Goal: Information Seeking & Learning: Learn about a topic

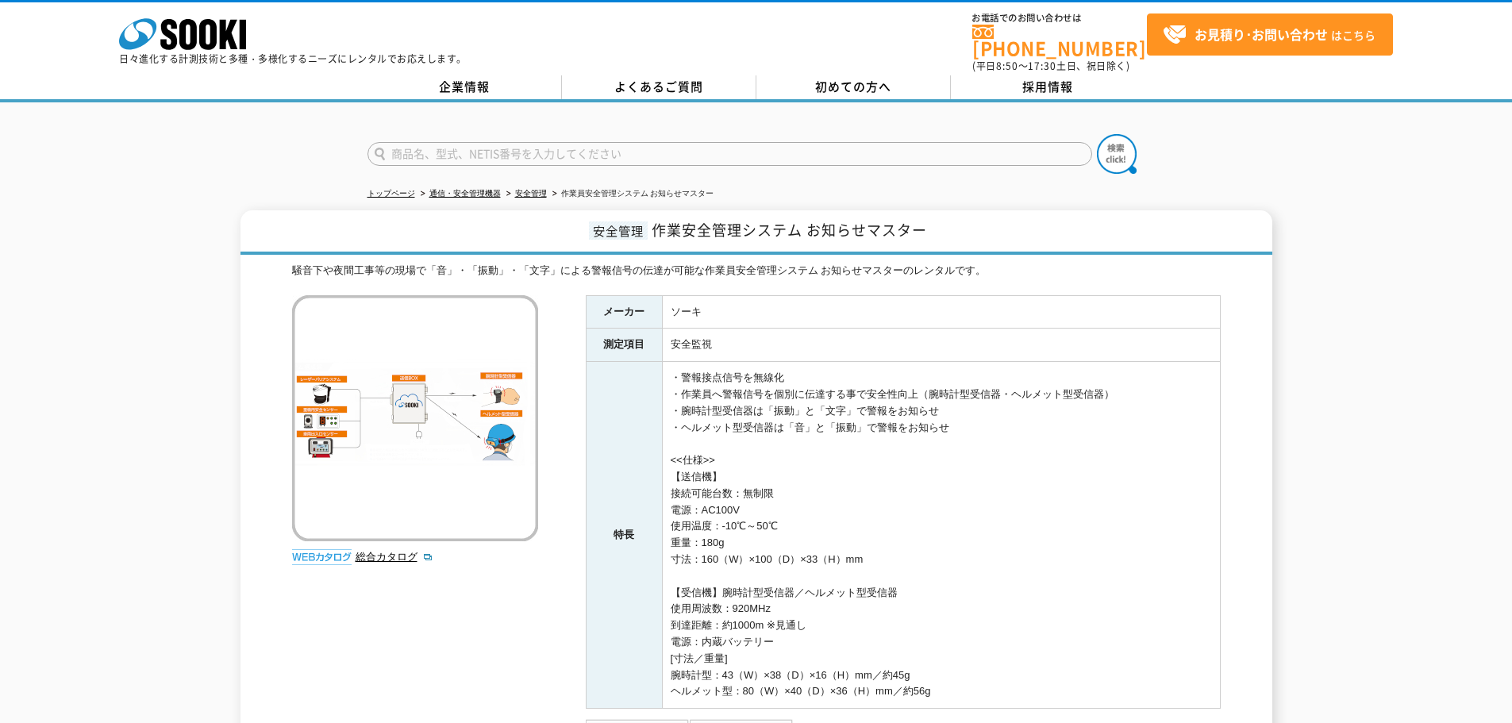
click at [171, 50] on link "株式会社 ソーキ" at bounding box center [182, 45] width 127 height 15
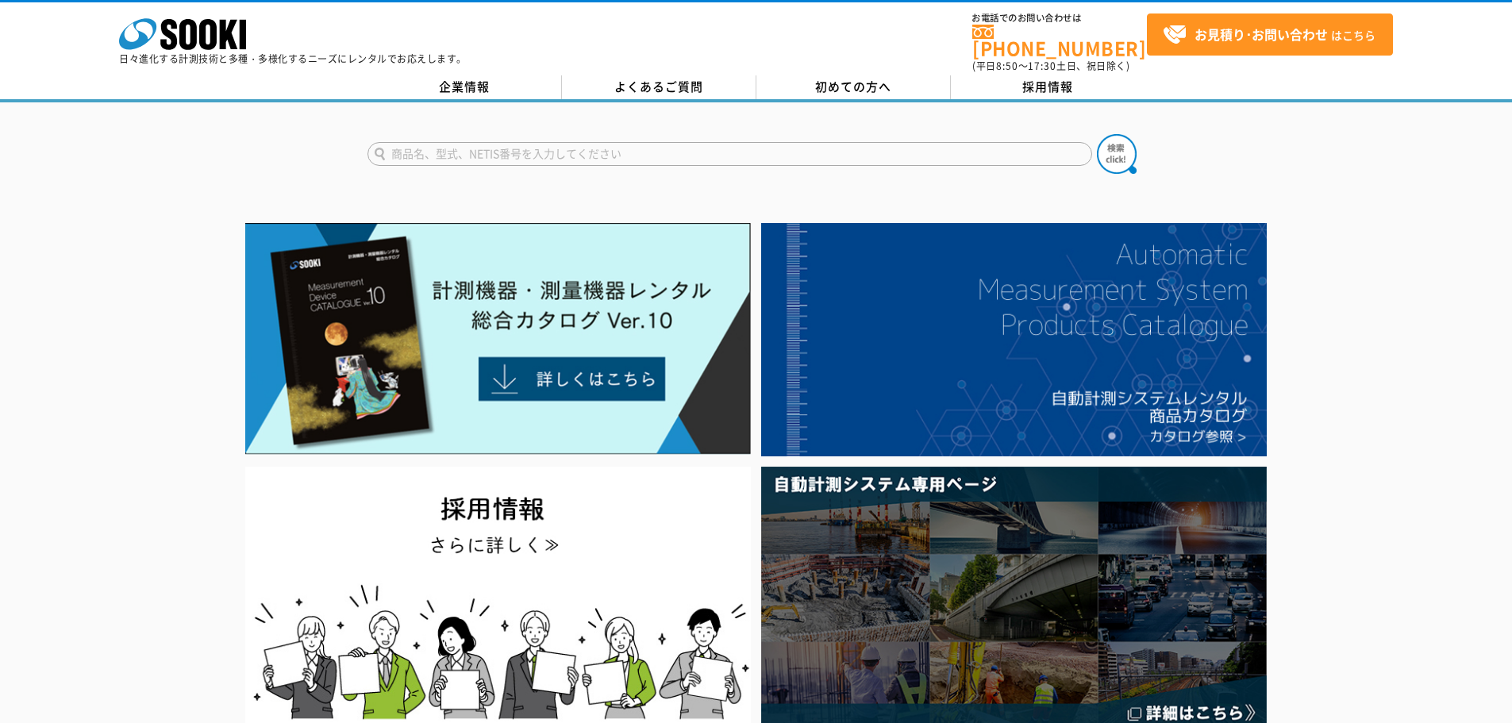
click at [569, 149] on input "text" at bounding box center [729, 154] width 725 height 24
click at [568, 173] on div "SRT-300" at bounding box center [518, 177] width 300 height 20
type input "SRT-300"
click at [1110, 145] on img at bounding box center [1117, 154] width 40 height 40
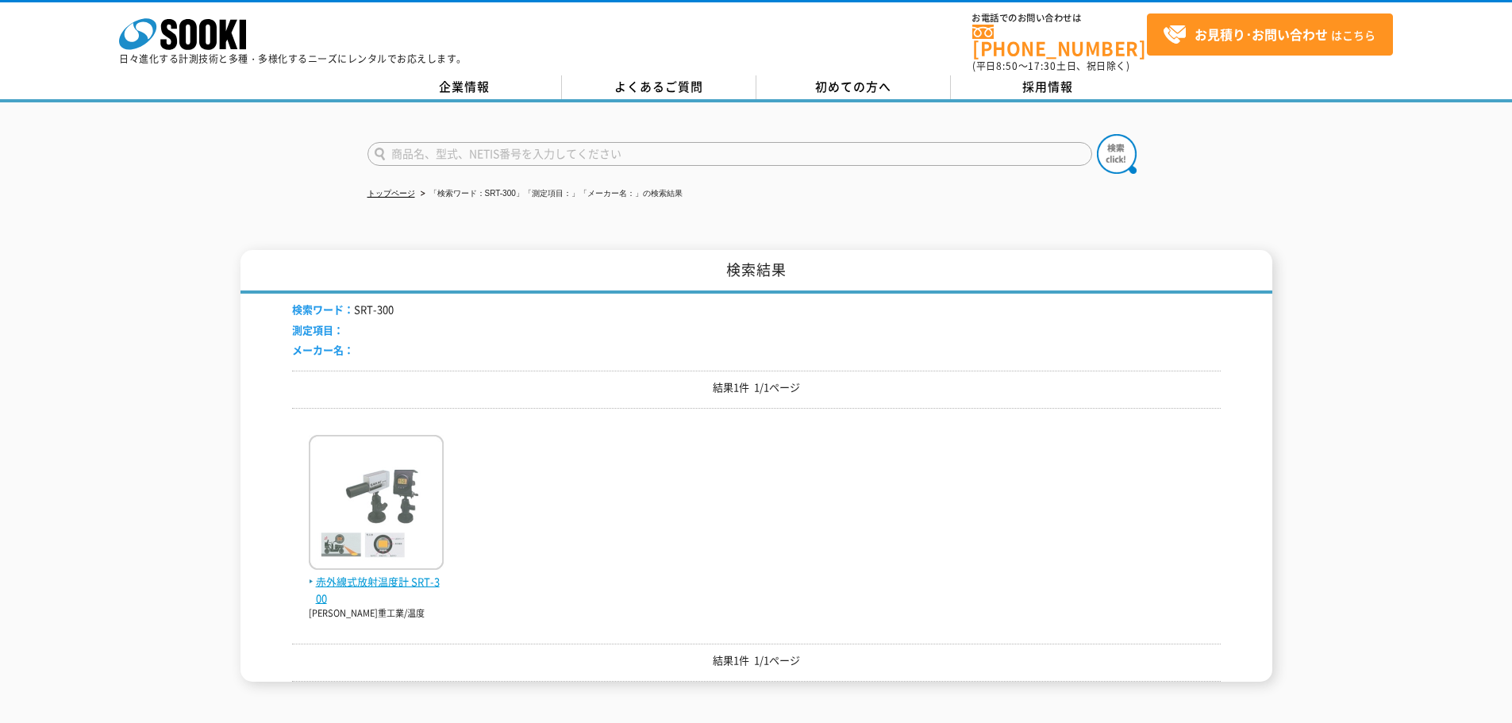
click at [388, 575] on span "赤外線式放射温度計 SRT-300" at bounding box center [376, 590] width 135 height 33
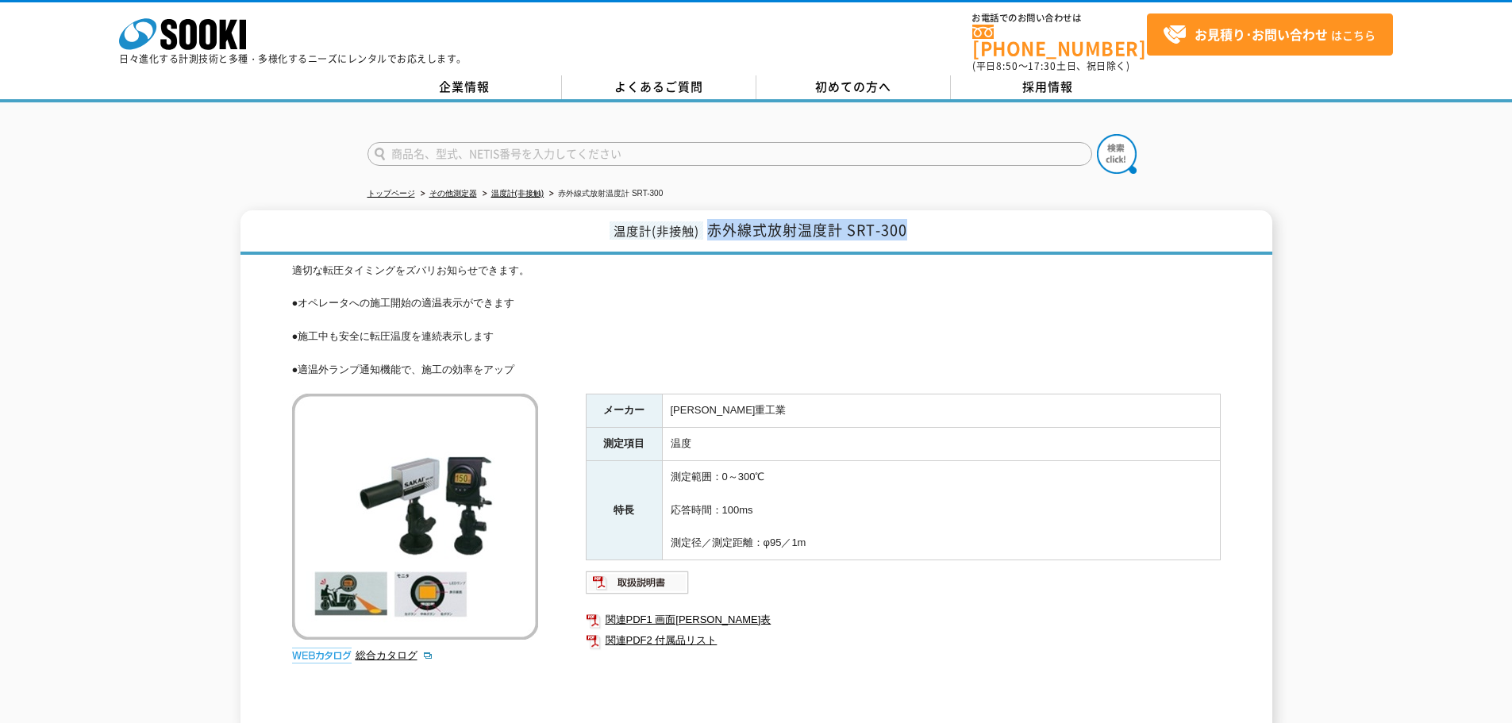
drag, startPoint x: 709, startPoint y: 223, endPoint x: 1037, endPoint y: 224, distance: 328.6
click at [1037, 224] on h1 "温度計(非接触) 赤外線式放射温度計 SRT-300" at bounding box center [756, 232] width 1032 height 44
copy span "赤外線式放射温度計 SRT-300"
click at [468, 152] on input "text" at bounding box center [729, 154] width 725 height 24
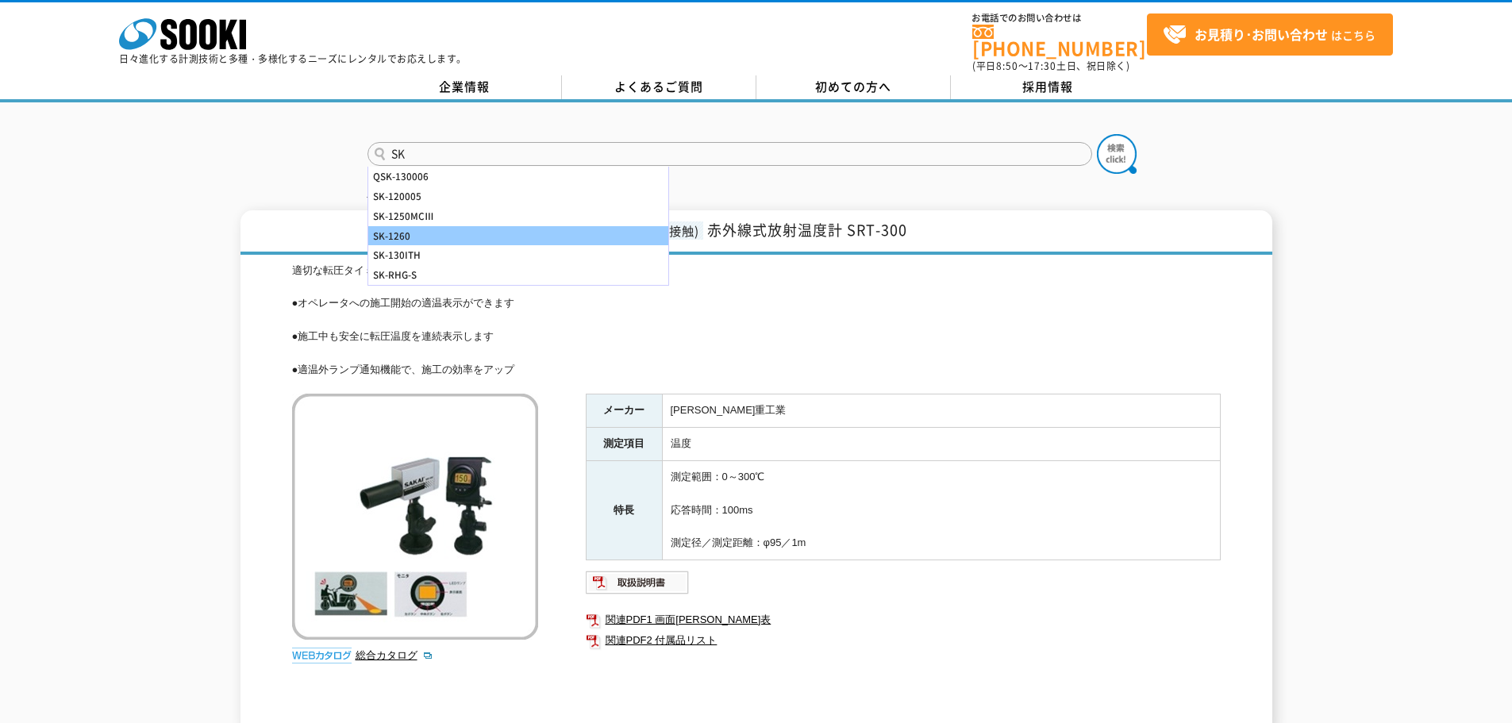
click at [462, 226] on div "SK-1260" at bounding box center [518, 236] width 300 height 20
type input "SK-1260"
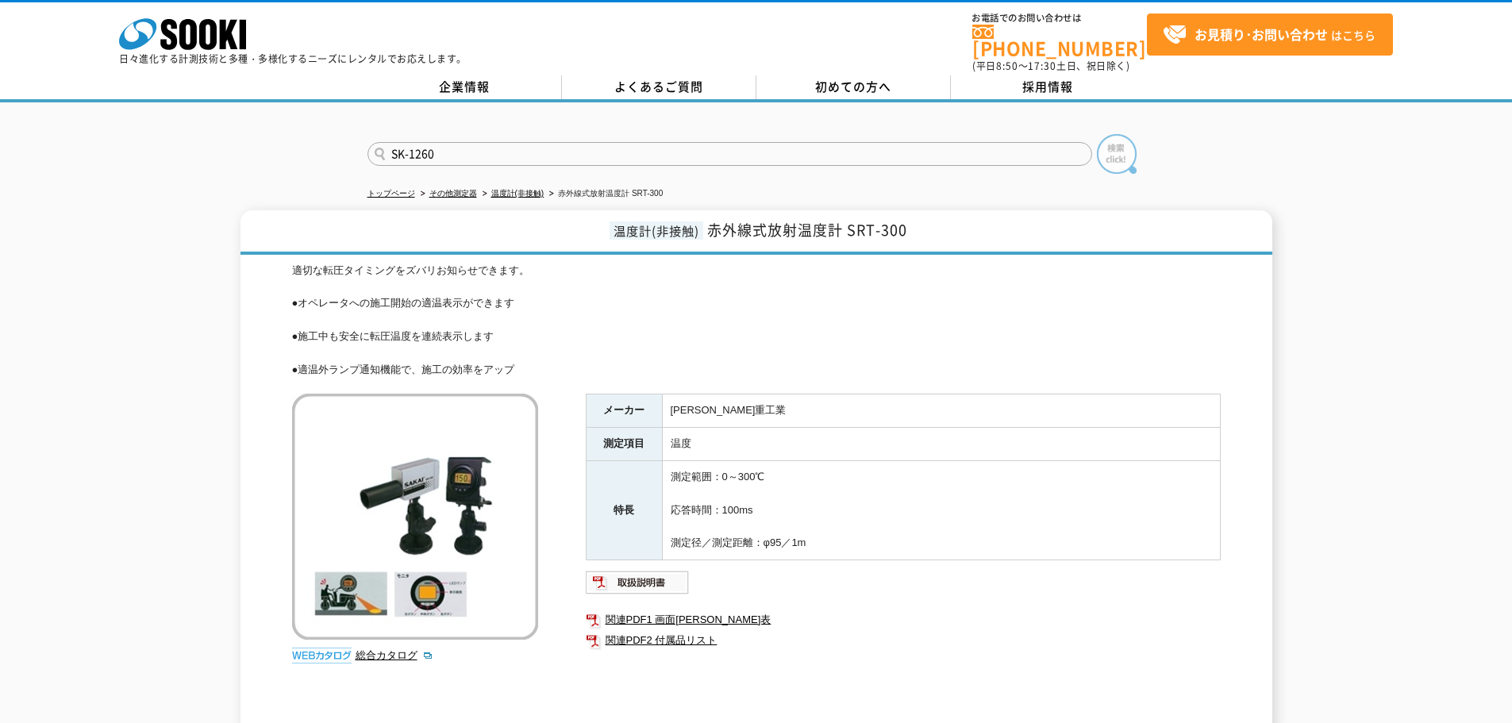
click at [1116, 145] on img at bounding box center [1117, 154] width 40 height 40
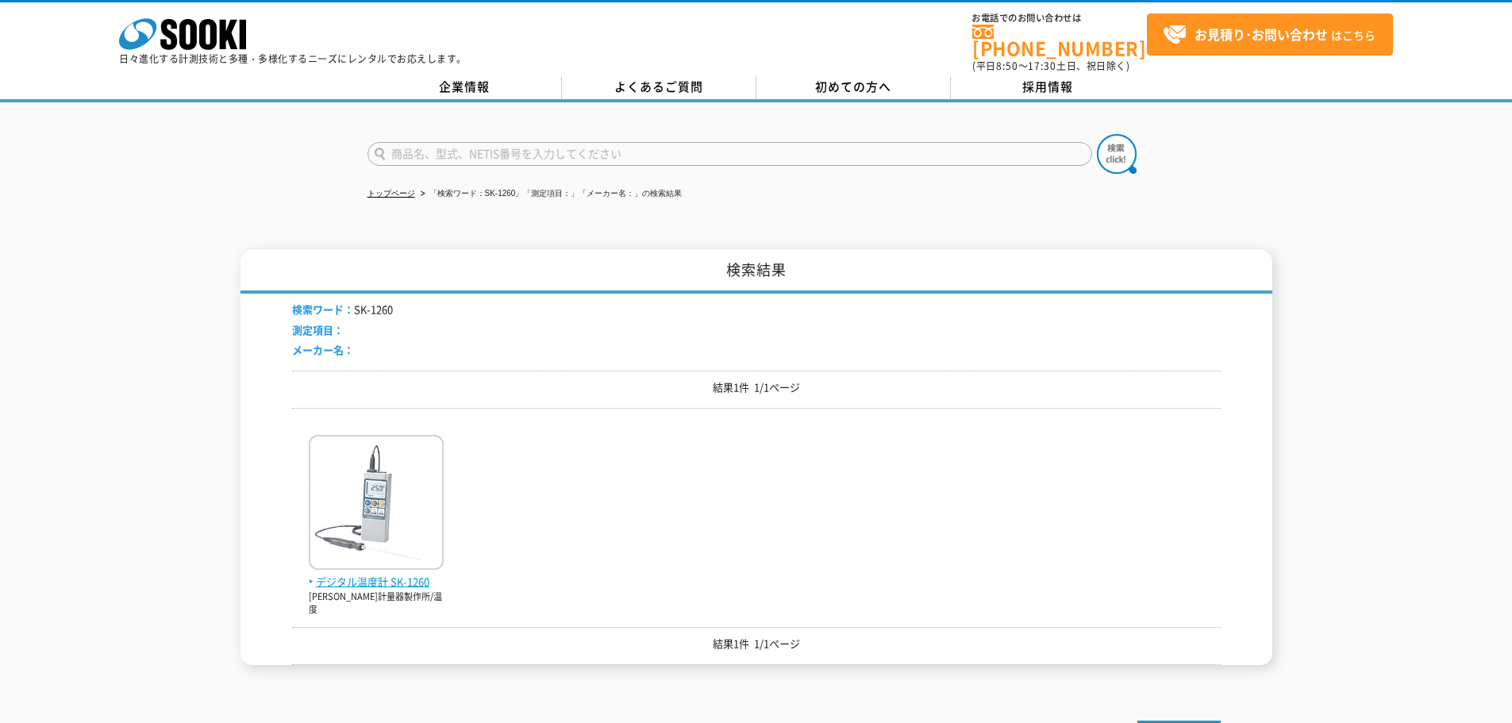
click at [354, 574] on span "デジタル温度計 SK-1260" at bounding box center [376, 582] width 135 height 17
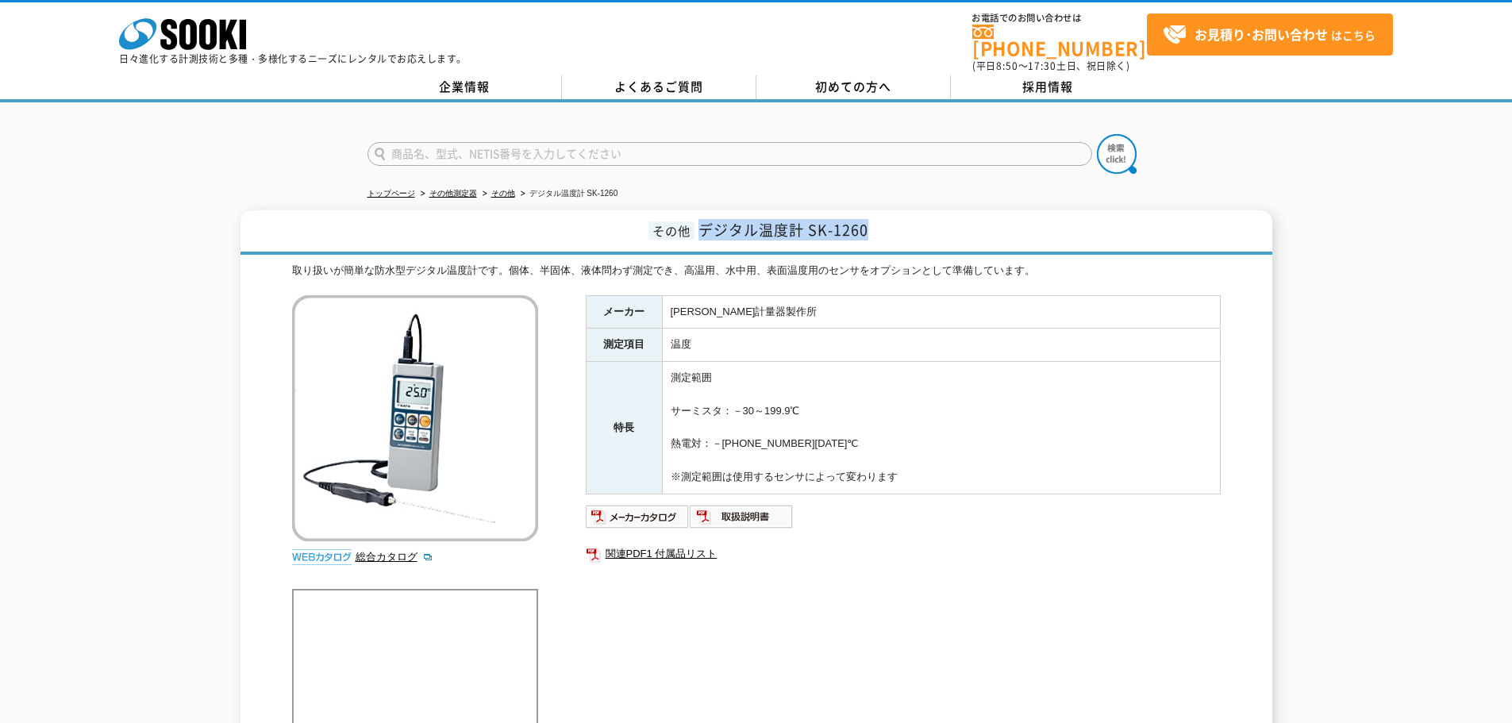
drag, startPoint x: 701, startPoint y: 221, endPoint x: 1005, endPoint y: 209, distance: 304.3
click at [1005, 210] on h1 "その他 デジタル温度計 SK-1260" at bounding box center [756, 232] width 1032 height 44
copy span "デジタル温度計 SK-1260"
click at [563, 142] on input "text" at bounding box center [729, 154] width 725 height 24
type input "おとなし"
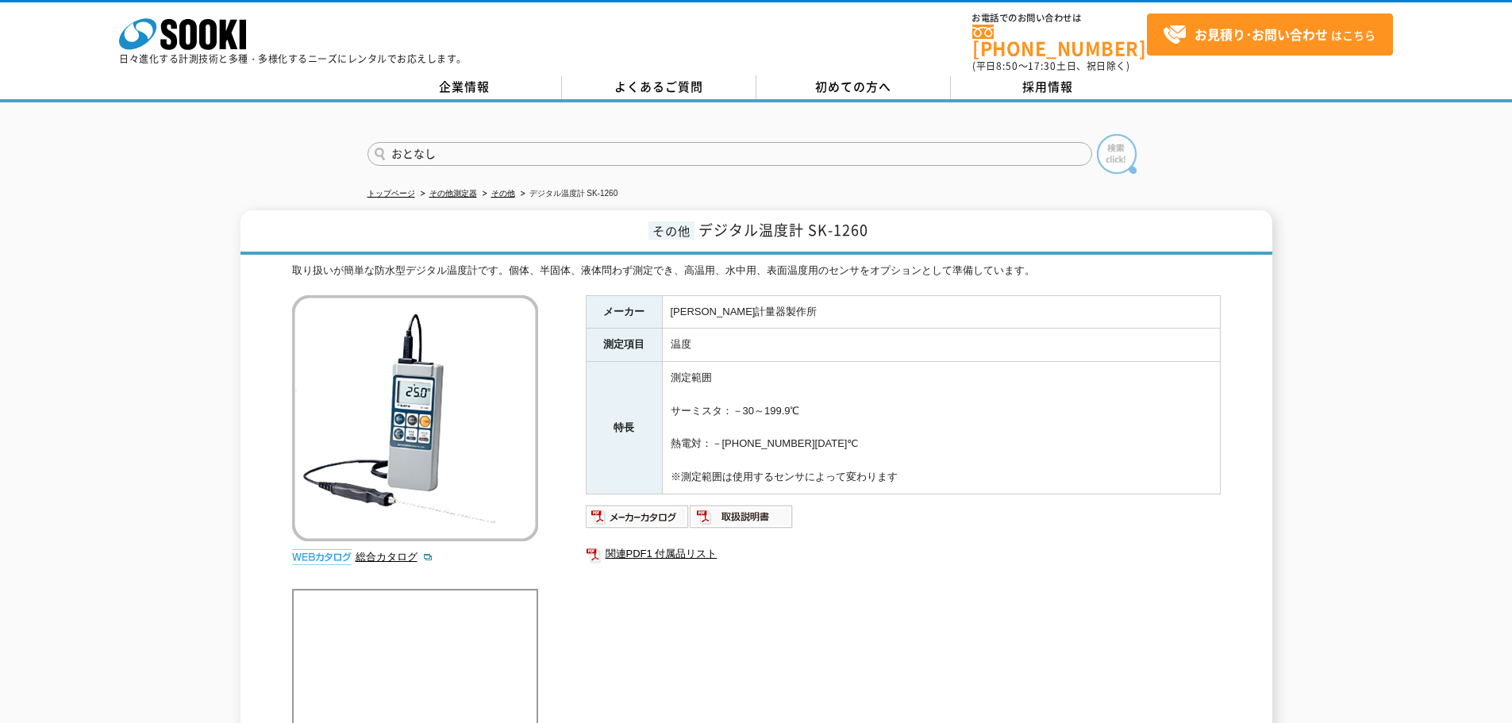
click at [1125, 148] on img at bounding box center [1117, 154] width 40 height 40
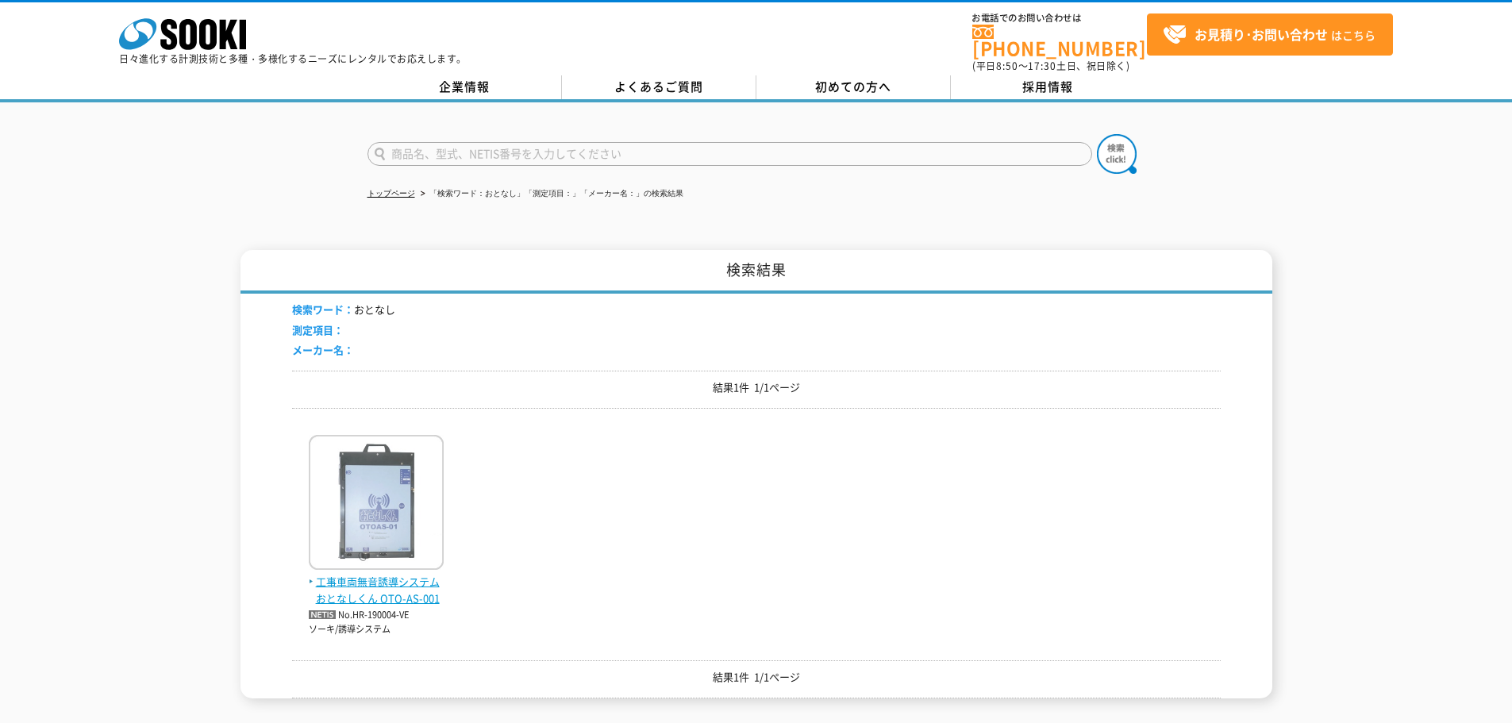
click at [421, 574] on span "工事車両無音誘導システム おとなしくん OTO-AS-001" at bounding box center [376, 590] width 135 height 33
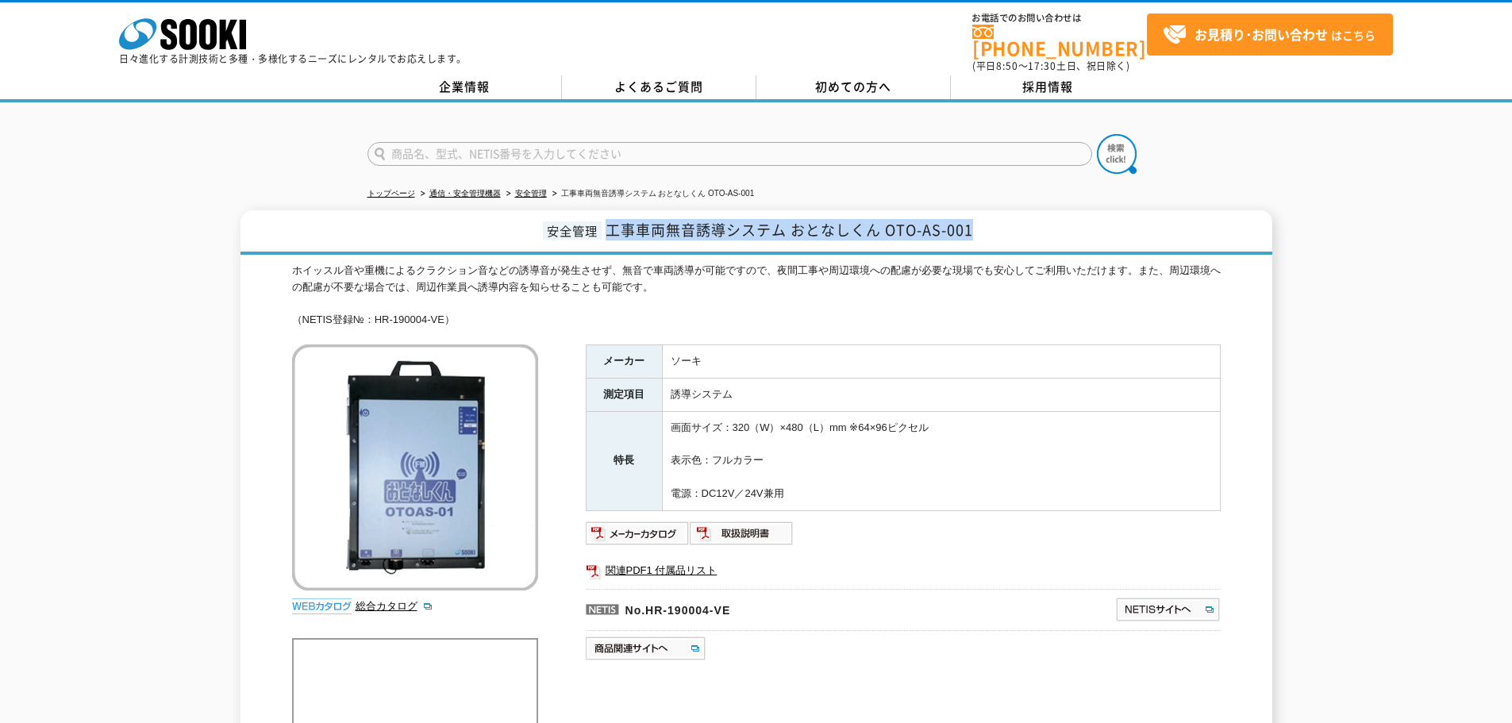
drag, startPoint x: 608, startPoint y: 215, endPoint x: 1156, endPoint y: 208, distance: 547.7
click at [1156, 210] on h1 "安全管理 工事車両無音誘導システム おとなしくん OTO-AS-001" at bounding box center [756, 232] width 1032 height 44
copy span "工事車両無音誘導システム おとなしくん OTO-AS-001"
click at [520, 142] on input "text" at bounding box center [729, 154] width 725 height 24
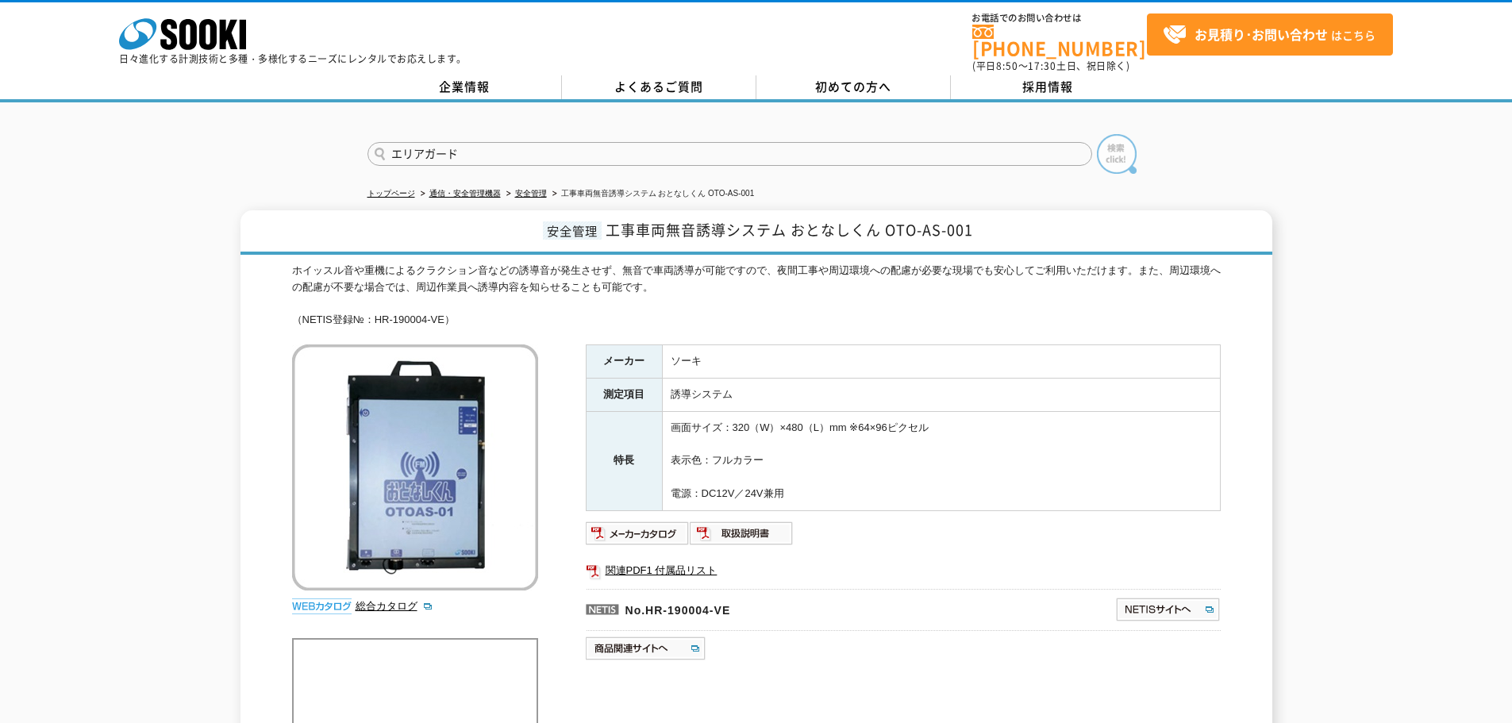
type input "エリアガード"
click at [1103, 148] on img at bounding box center [1117, 154] width 40 height 40
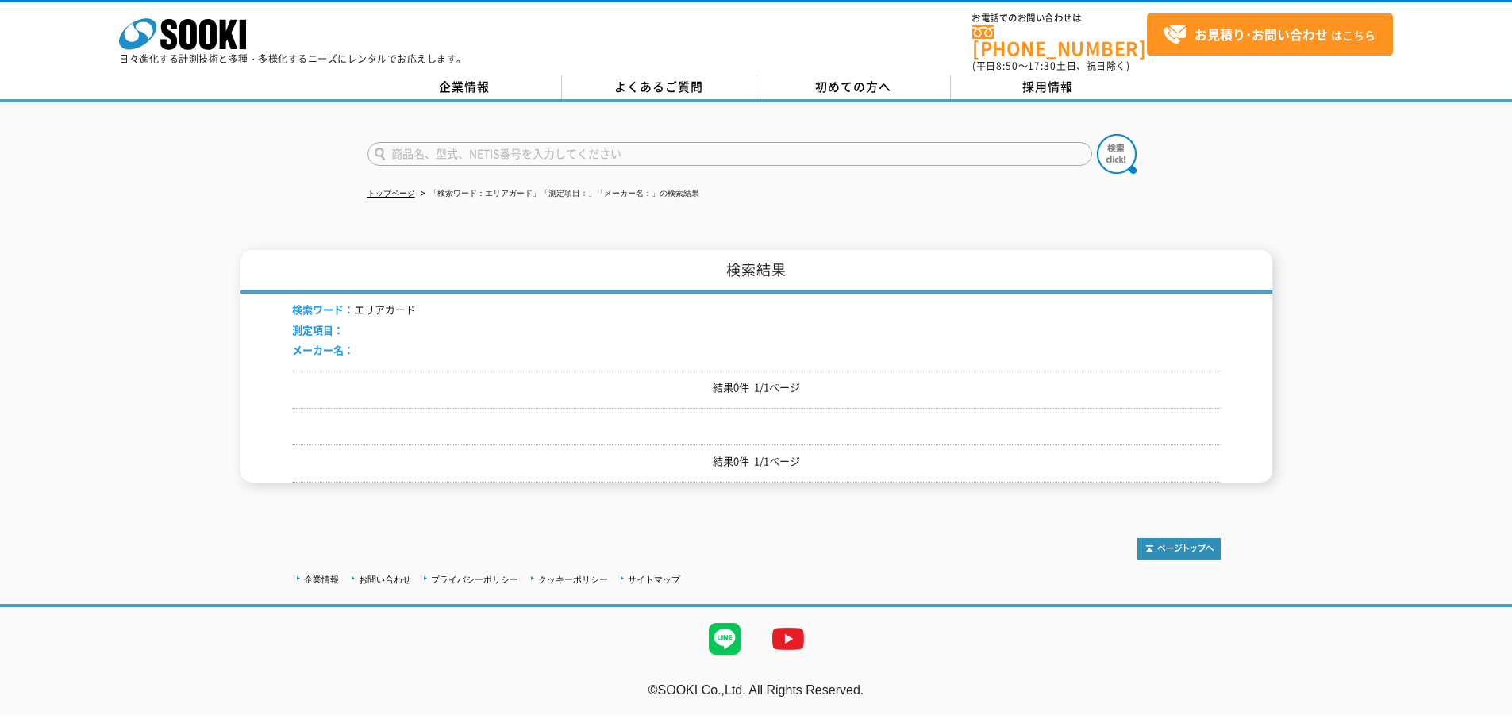
click at [474, 151] on input "text" at bounding box center [729, 154] width 725 height 24
type input "FM-N"
click at [1126, 152] on img at bounding box center [1117, 154] width 40 height 40
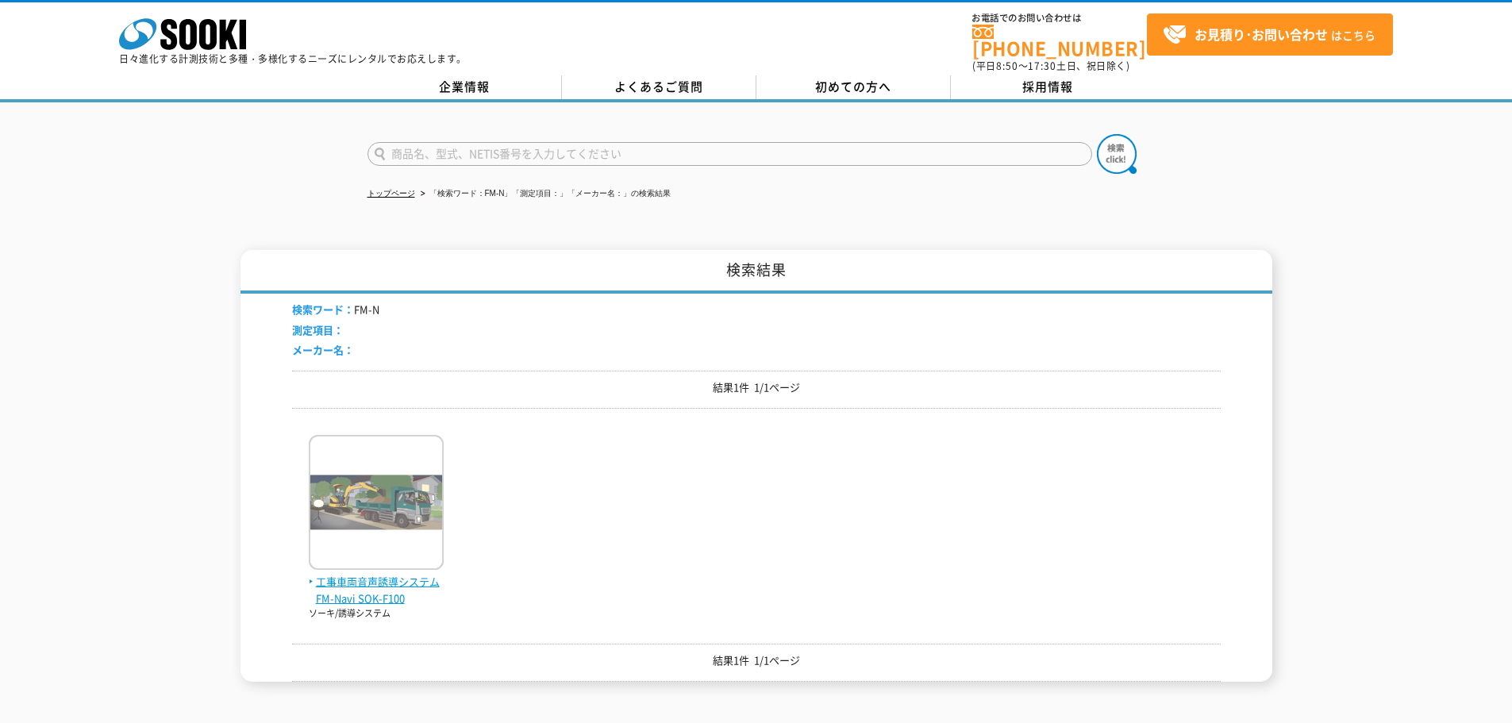
click at [387, 579] on span "工事車両音声誘導システム FM-Navi SOK-F100" at bounding box center [376, 590] width 135 height 33
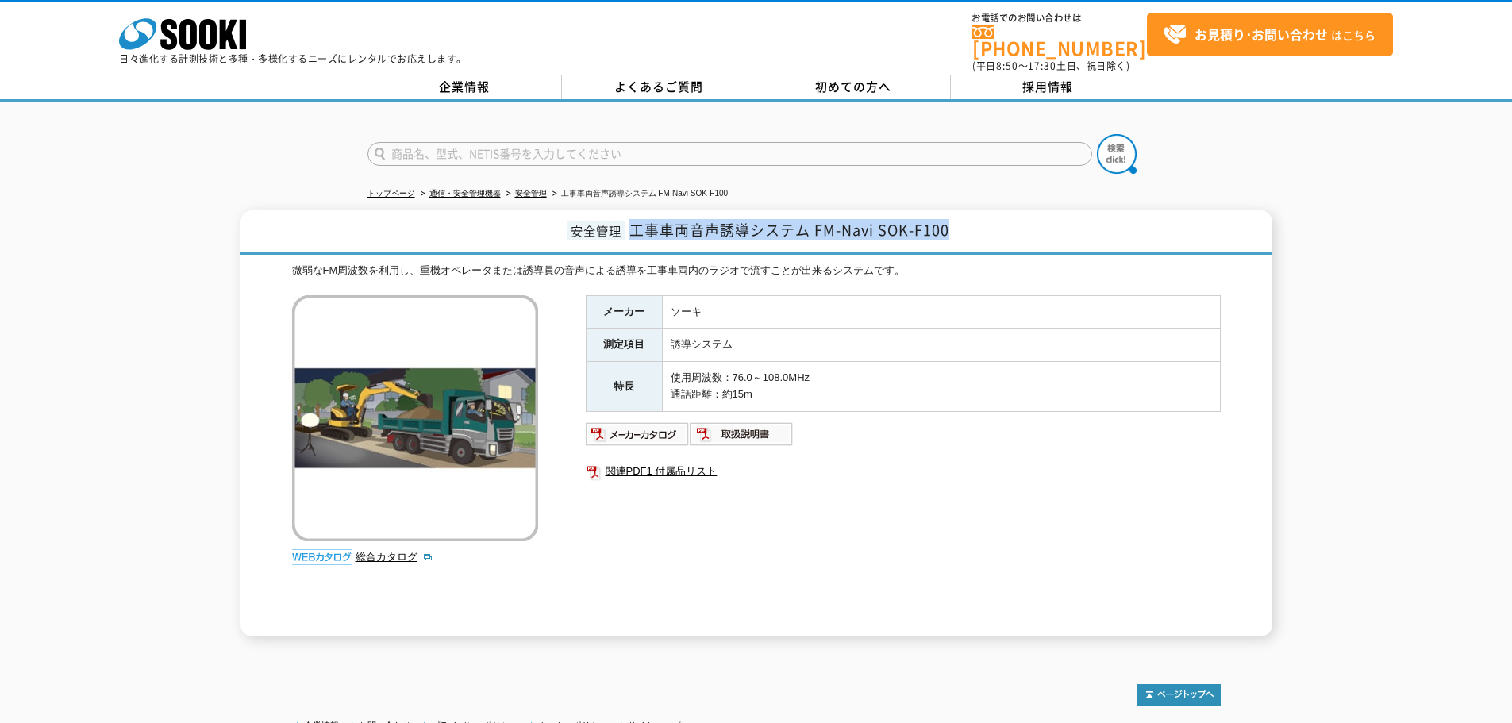
drag, startPoint x: 636, startPoint y: 227, endPoint x: 1064, endPoint y: 242, distance: 428.1
click at [1064, 242] on h1 "安全管理 工事車両音声誘導システム FM-Navi SOK-F100" at bounding box center [756, 232] width 1032 height 44
copy span "工事車両音声誘導システム FM-Navi SOK-F100"
click at [558, 142] on input "text" at bounding box center [729, 154] width 725 height 24
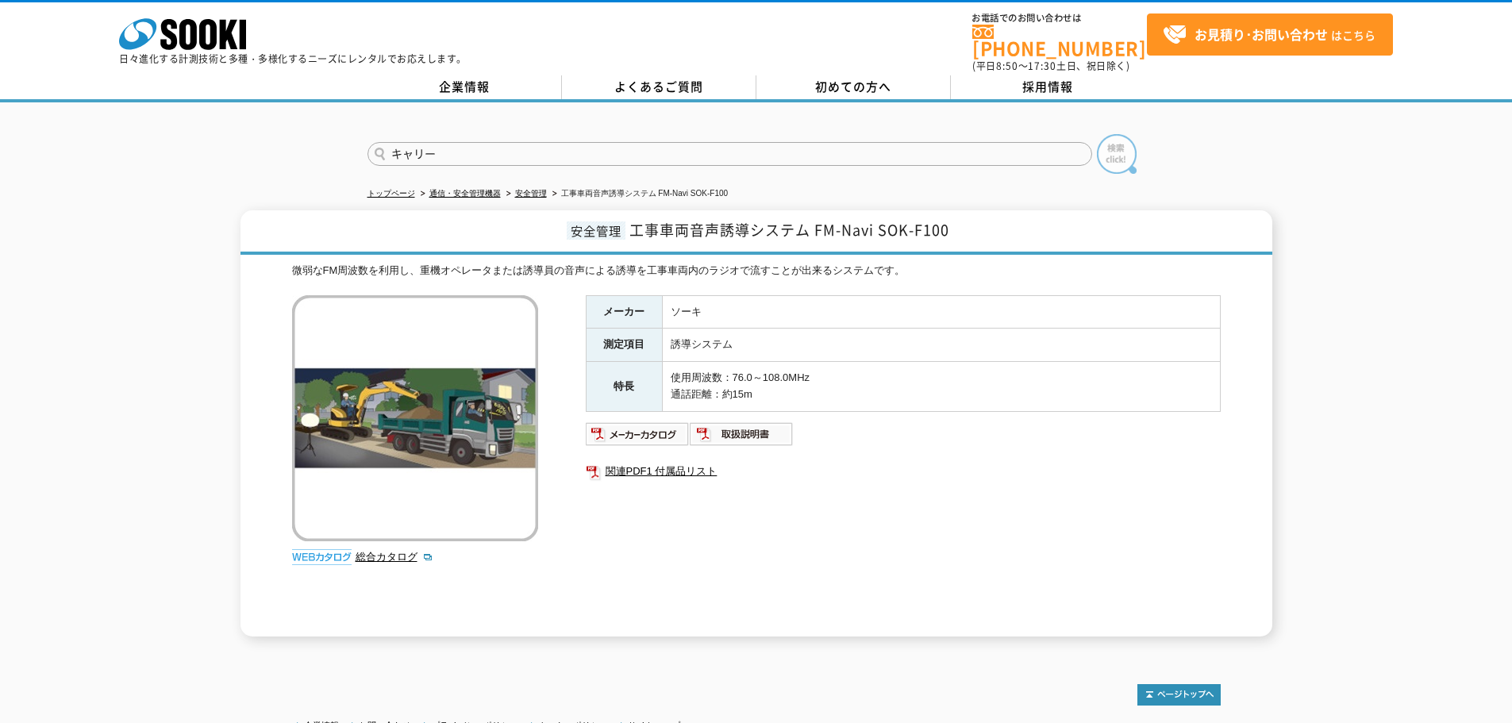
type input "キャリー"
click at [1110, 134] on img at bounding box center [1117, 154] width 40 height 40
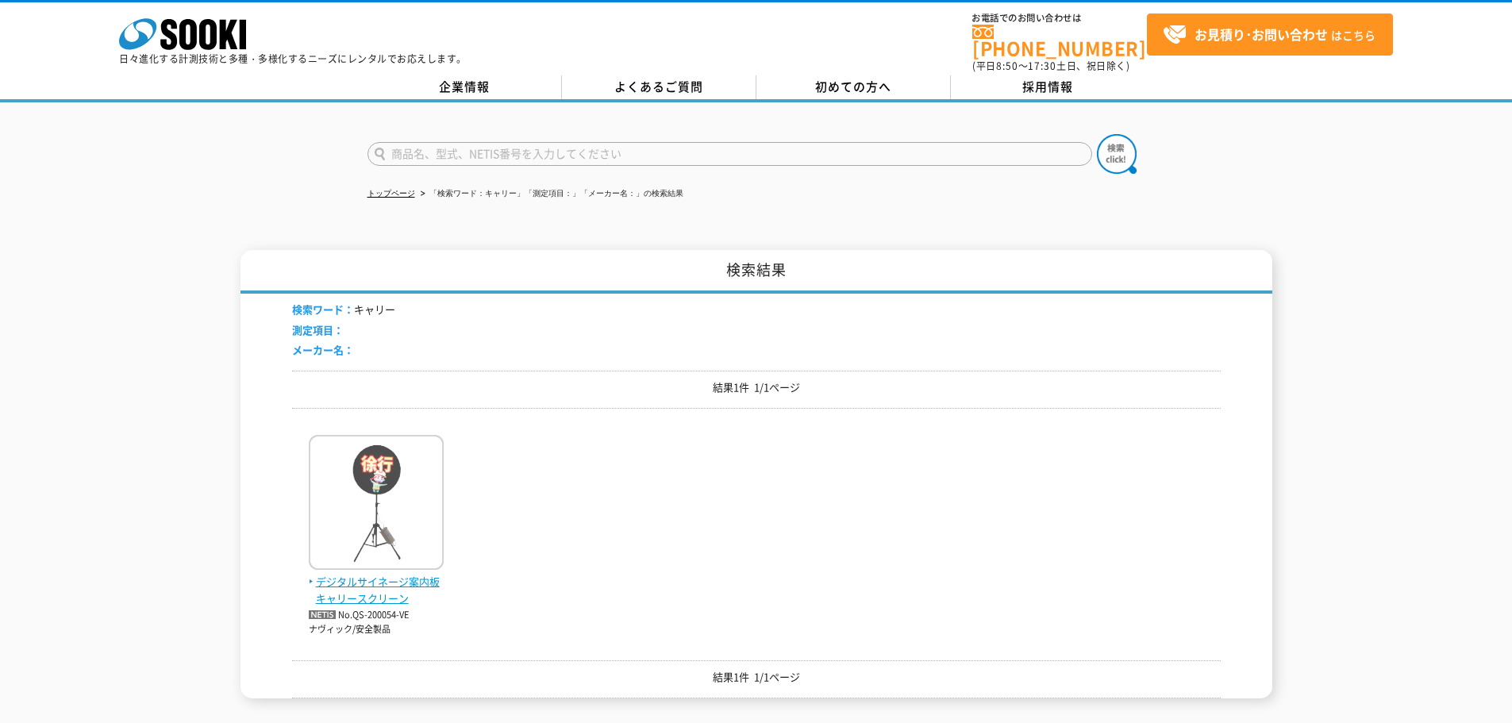
click at [387, 575] on span "デジタルサイネージ案内板 キャリースクリーン" at bounding box center [376, 590] width 135 height 33
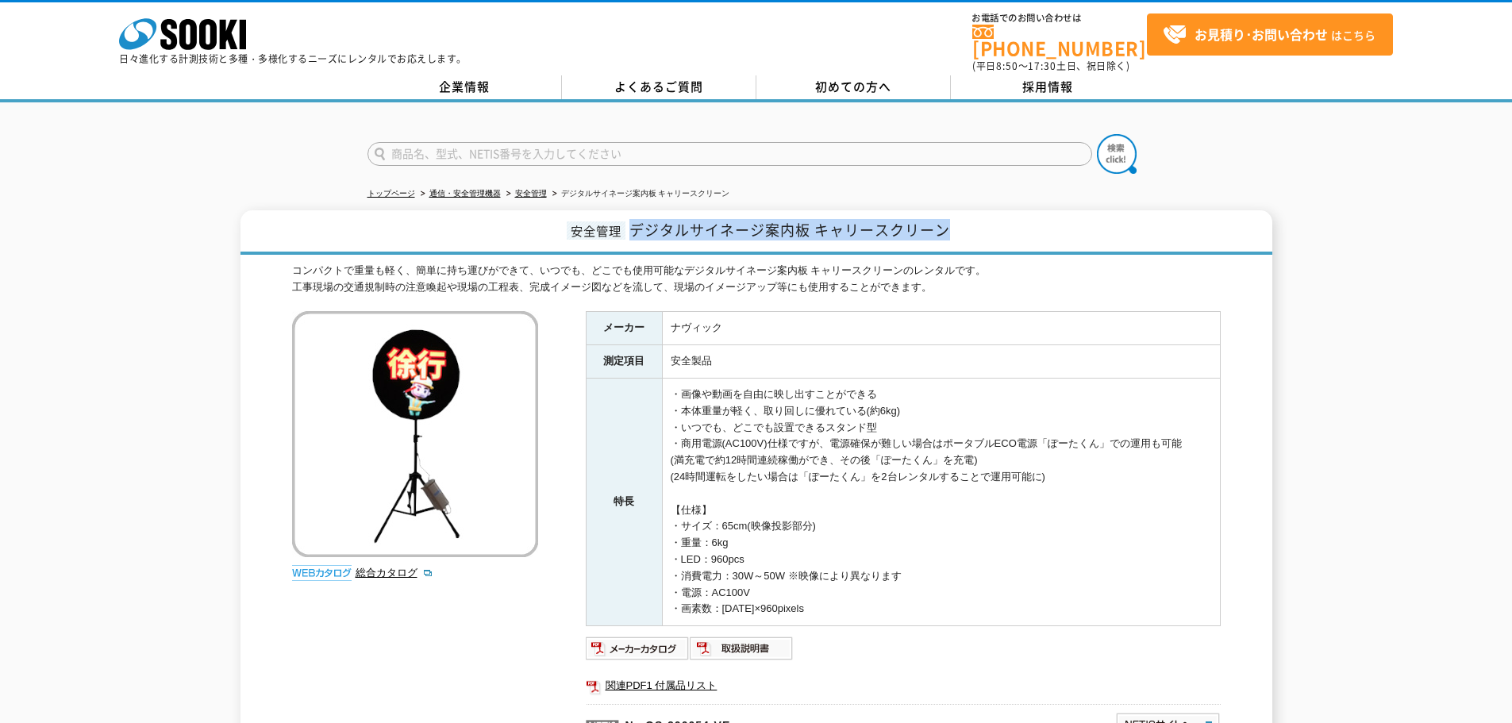
drag, startPoint x: 632, startPoint y: 224, endPoint x: 971, endPoint y: 240, distance: 339.3
click at [971, 240] on h1 "安全管理 デジタルサイネージ案内板 キャリースクリーン" at bounding box center [756, 232] width 1032 height 44
copy span "デジタルサイネージ案内板 キャリースクリーン"
click at [494, 145] on input "text" at bounding box center [729, 154] width 725 height 24
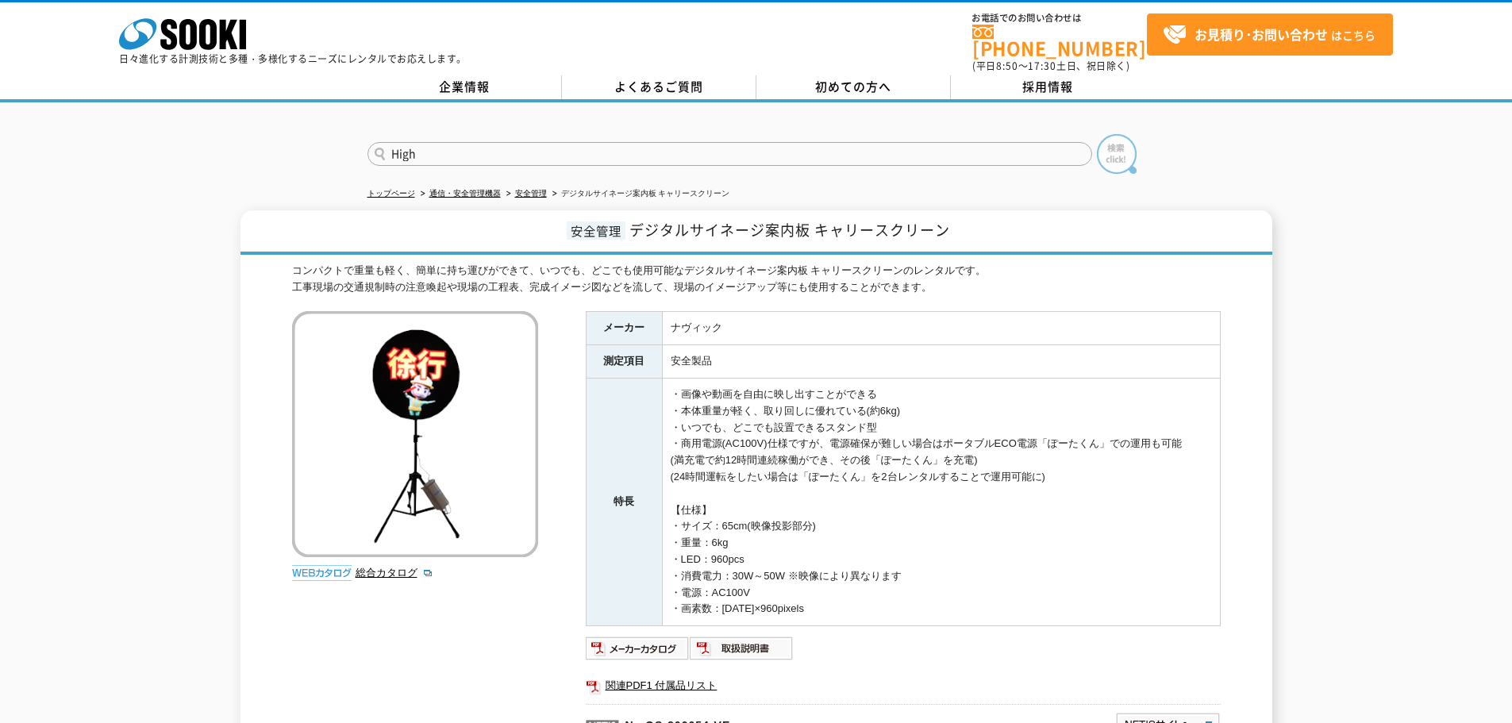
type input "High"
click at [1110, 144] on img at bounding box center [1117, 154] width 40 height 40
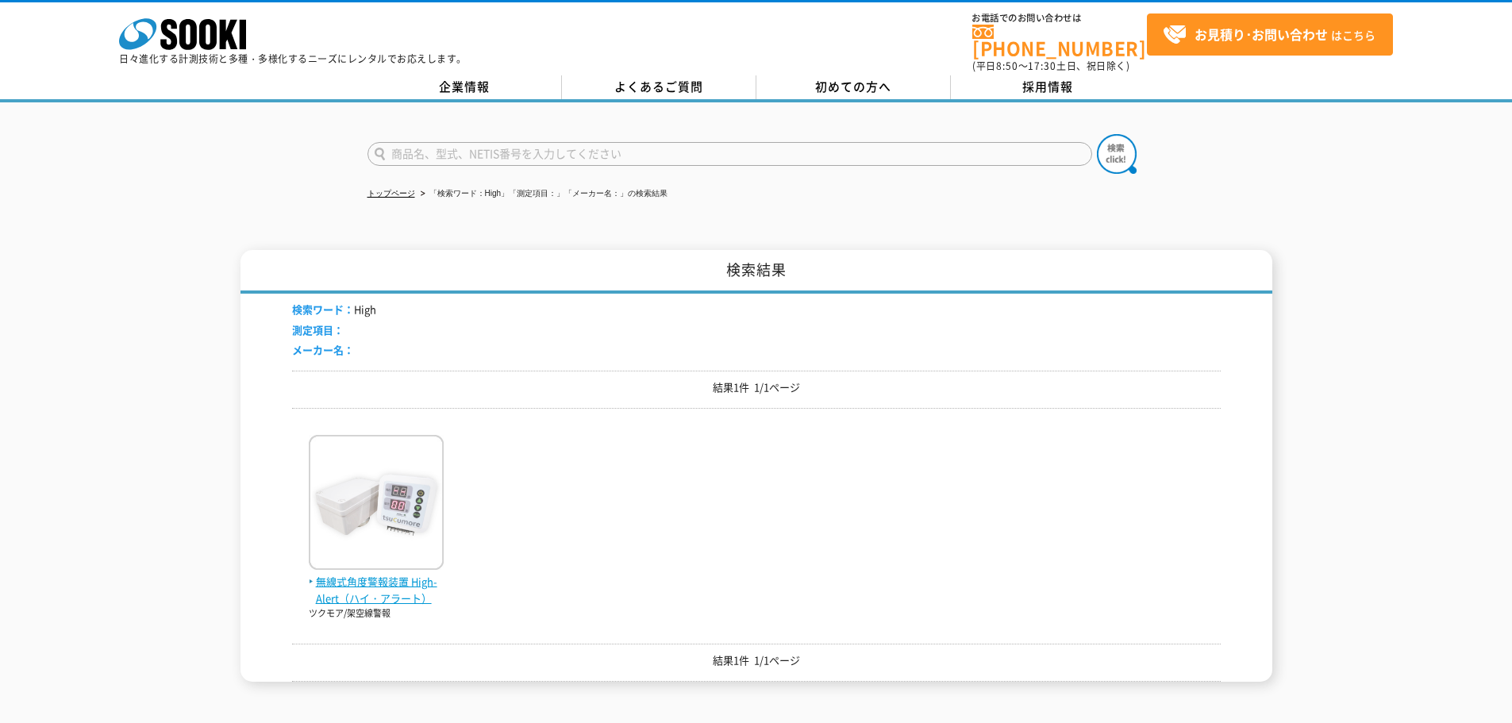
click at [399, 588] on span "無線式角度警報装置 High-Alert（ハイ・アラート）" at bounding box center [376, 590] width 135 height 33
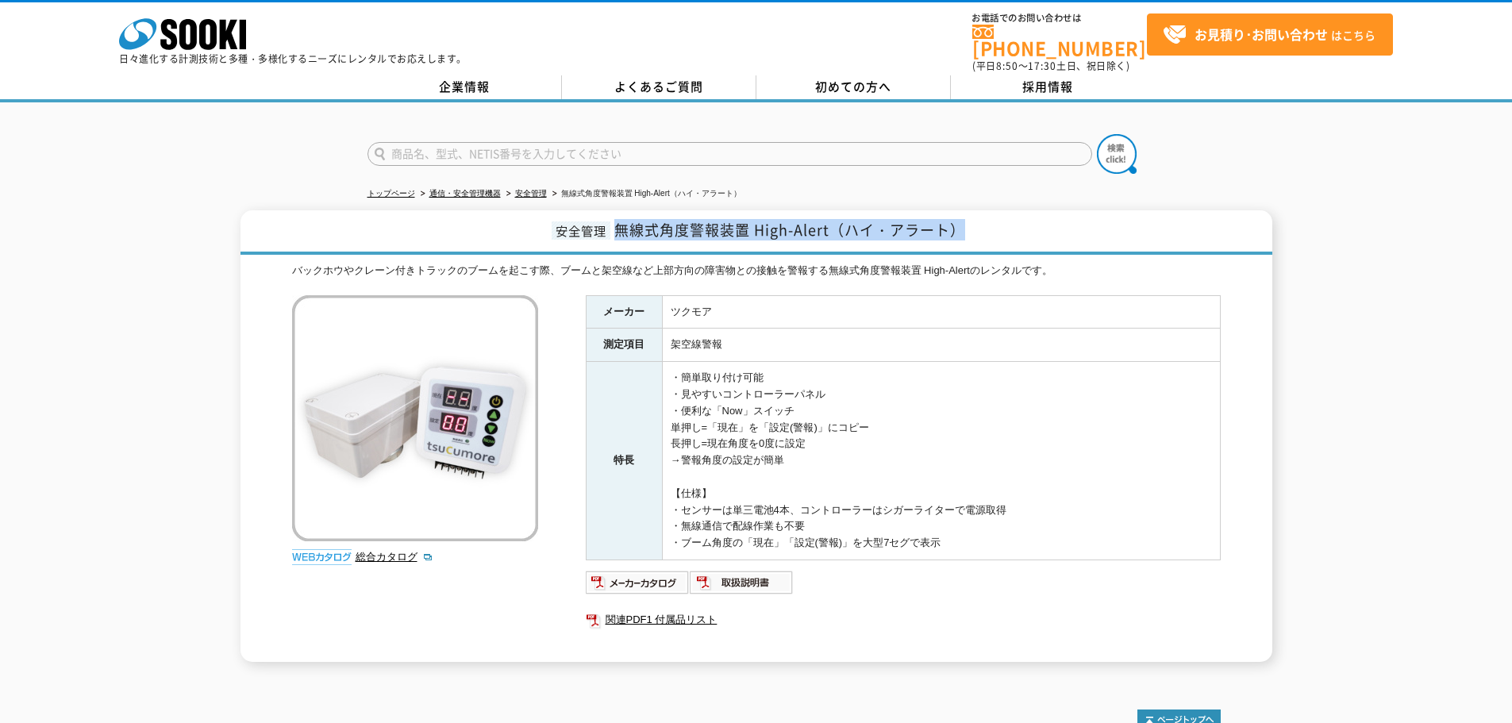
drag, startPoint x: 616, startPoint y: 216, endPoint x: 1098, endPoint y: 215, distance: 481.8
click at [1098, 215] on h1 "安全管理 無線式角度警報装置 High-Alert（ハイ・アラート）" at bounding box center [756, 232] width 1032 height 44
copy span "無線式角度警報装置 High-Alert（ハイ・アラート）"
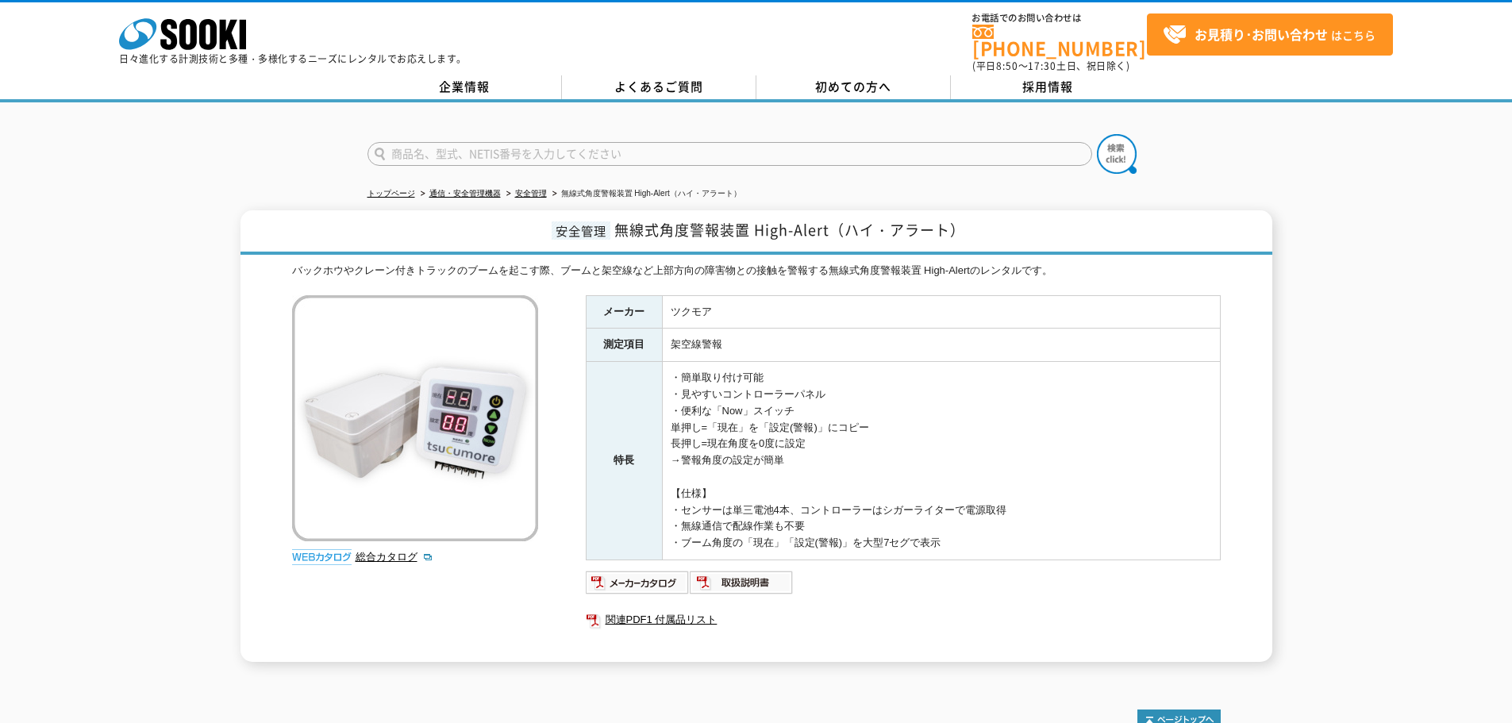
click at [450, 134] on form at bounding box center [756, 156] width 778 height 44
click at [444, 153] on input "text" at bounding box center [729, 154] width 725 height 24
type input "ペイブ"
click at [1134, 140] on img at bounding box center [1117, 154] width 40 height 40
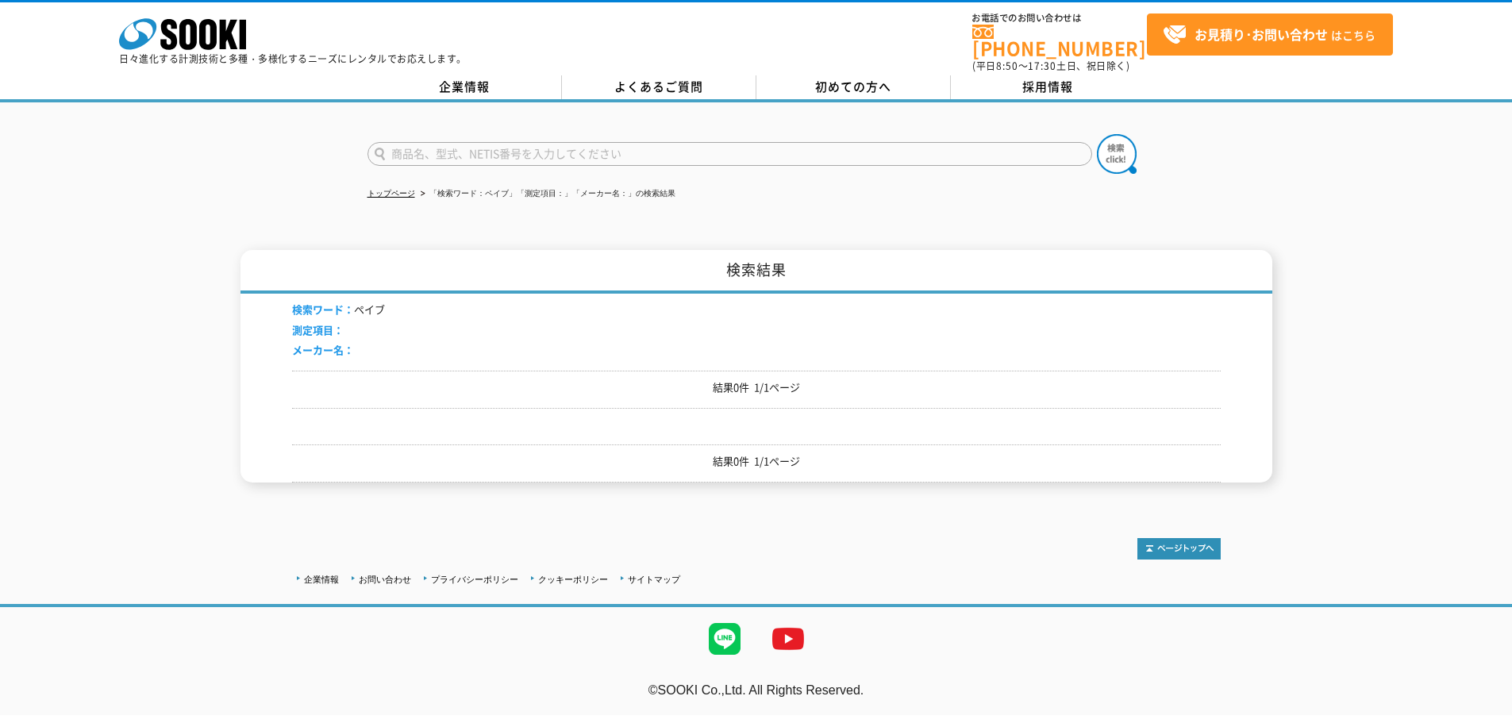
click at [519, 142] on input "text" at bounding box center [729, 154] width 725 height 24
click at [506, 171] on div "Pave Tracker" at bounding box center [518, 177] width 300 height 20
type input "Pave Tracker"
click at [1125, 152] on img at bounding box center [1117, 154] width 40 height 40
click at [477, 144] on input "text" at bounding box center [729, 154] width 725 height 24
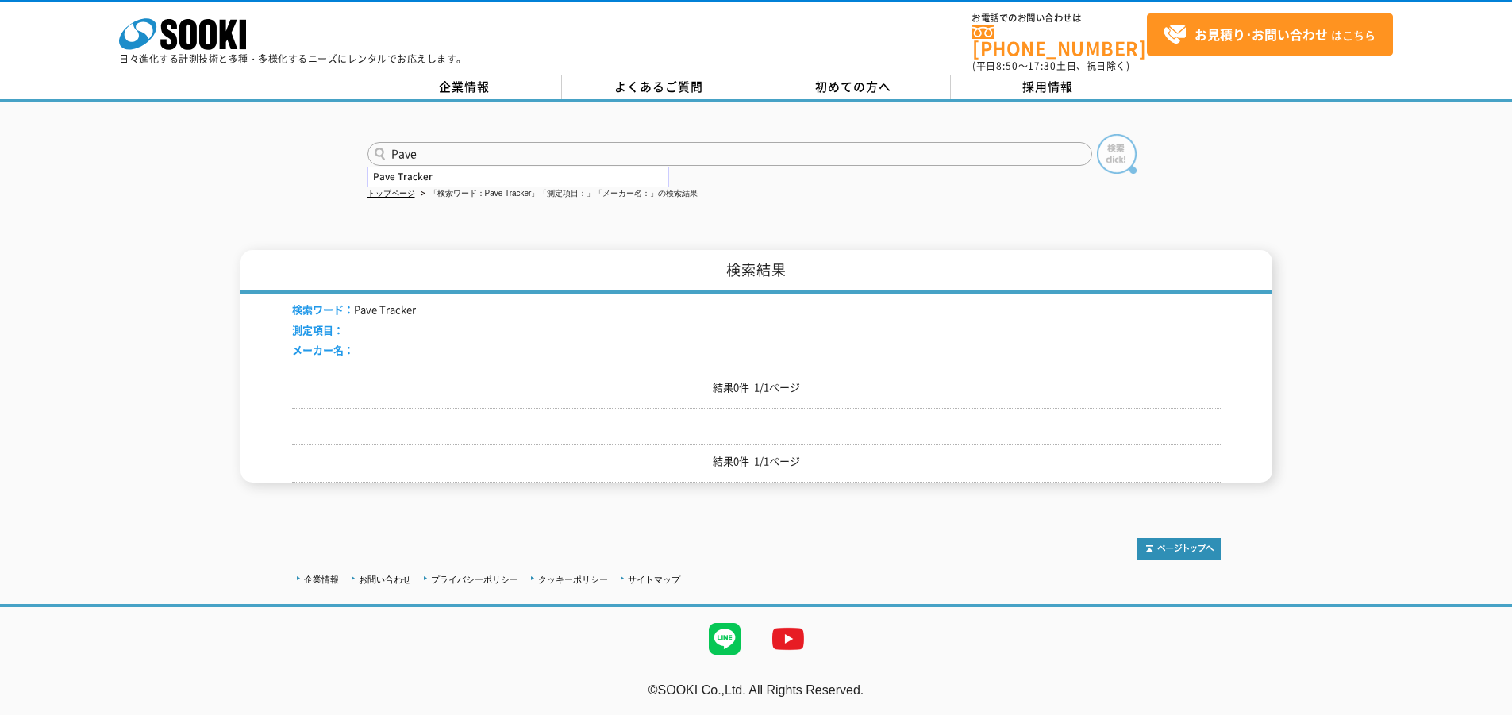
type input "Pave"
click at [1105, 155] on img at bounding box center [1117, 154] width 40 height 40
click at [411, 143] on input "text" at bounding box center [729, 154] width 725 height 24
type input "アスファルト"
click at [1129, 137] on img at bounding box center [1117, 154] width 40 height 40
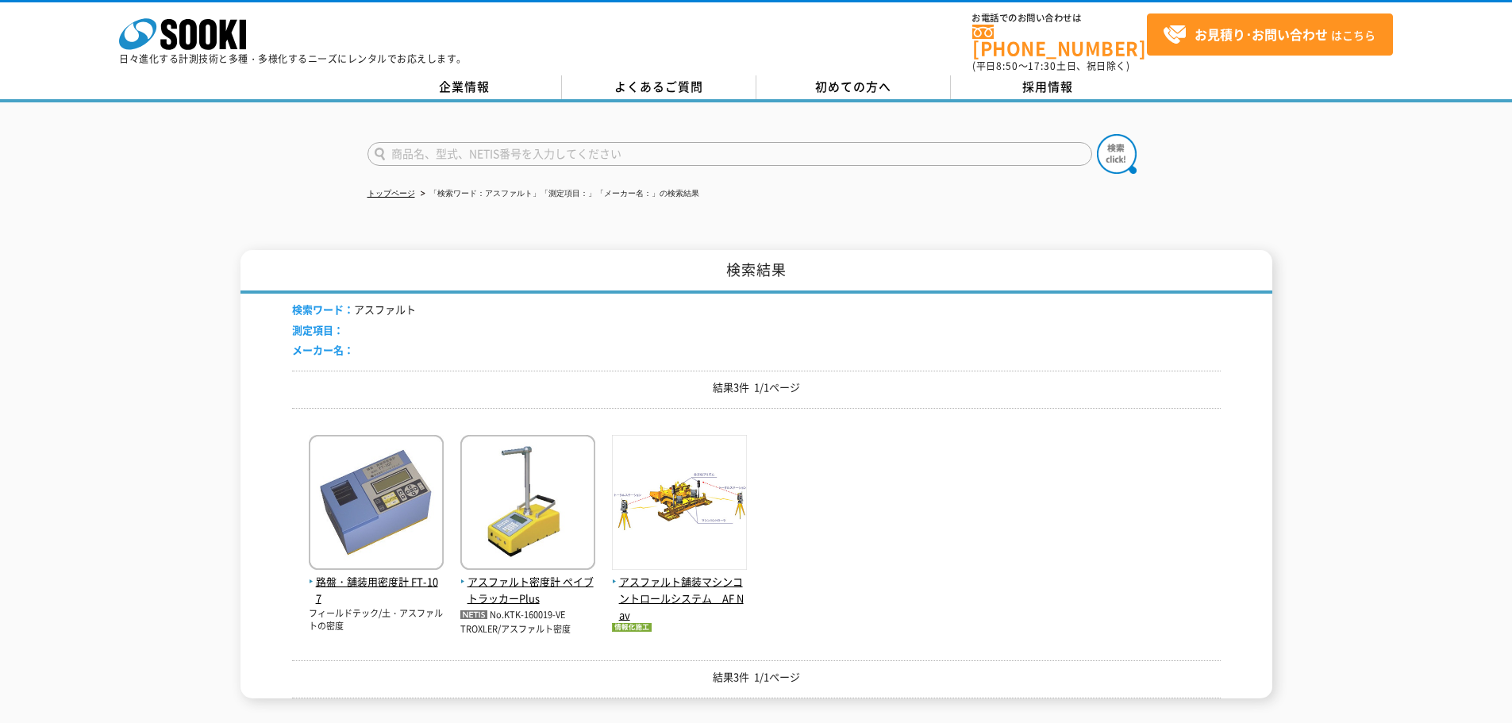
scroll to position [79, 0]
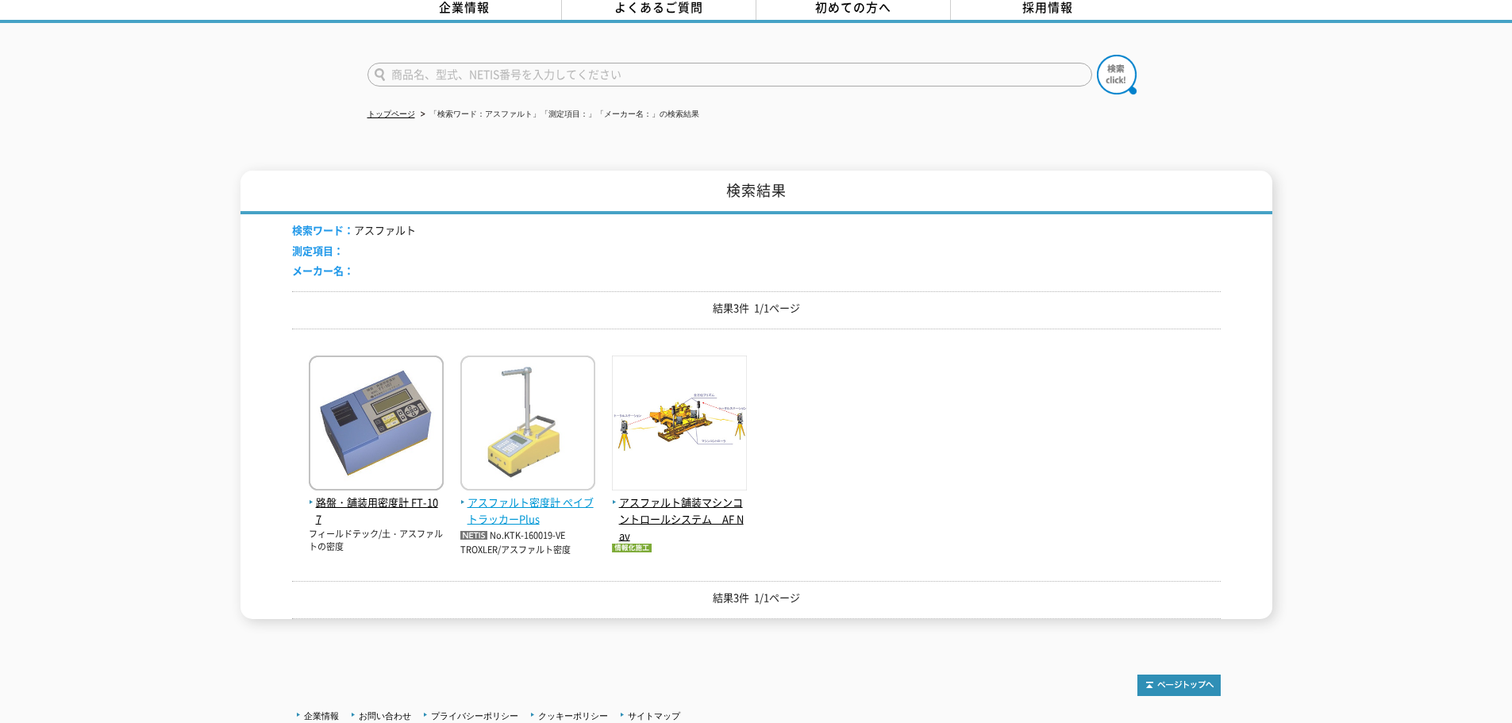
click at [506, 494] on span "アスファルト密度計 ぺイブトラッカーPlus" at bounding box center [527, 510] width 135 height 33
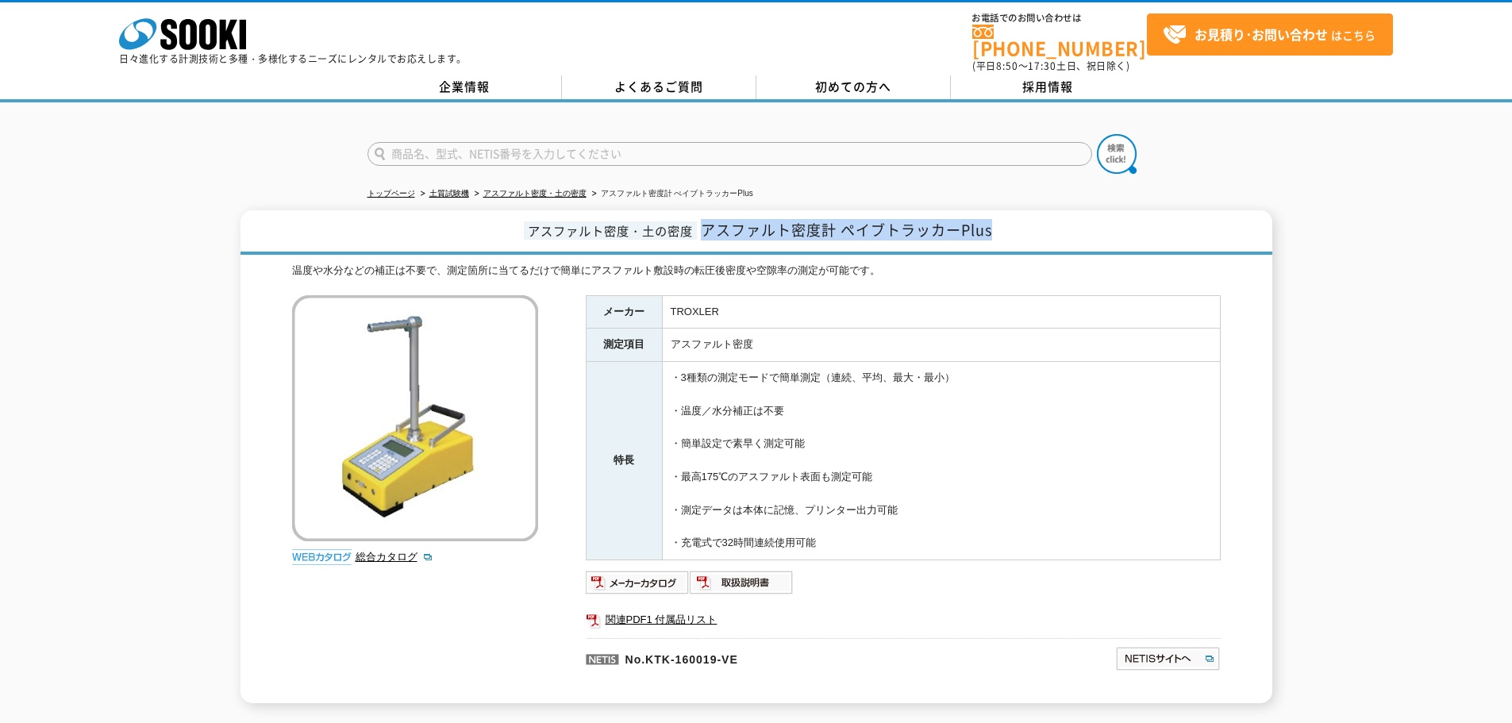
drag, startPoint x: 708, startPoint y: 217, endPoint x: 1038, endPoint y: 211, distance: 330.2
click at [1038, 211] on h1 "アスファルト密度・土の密度 アスファルト密度計 ペイブトラッカーPlus" at bounding box center [756, 232] width 1032 height 44
copy span "アスファルト密度計 ペイブトラッカーPlus"
click at [614, 144] on input "text" at bounding box center [729, 154] width 725 height 24
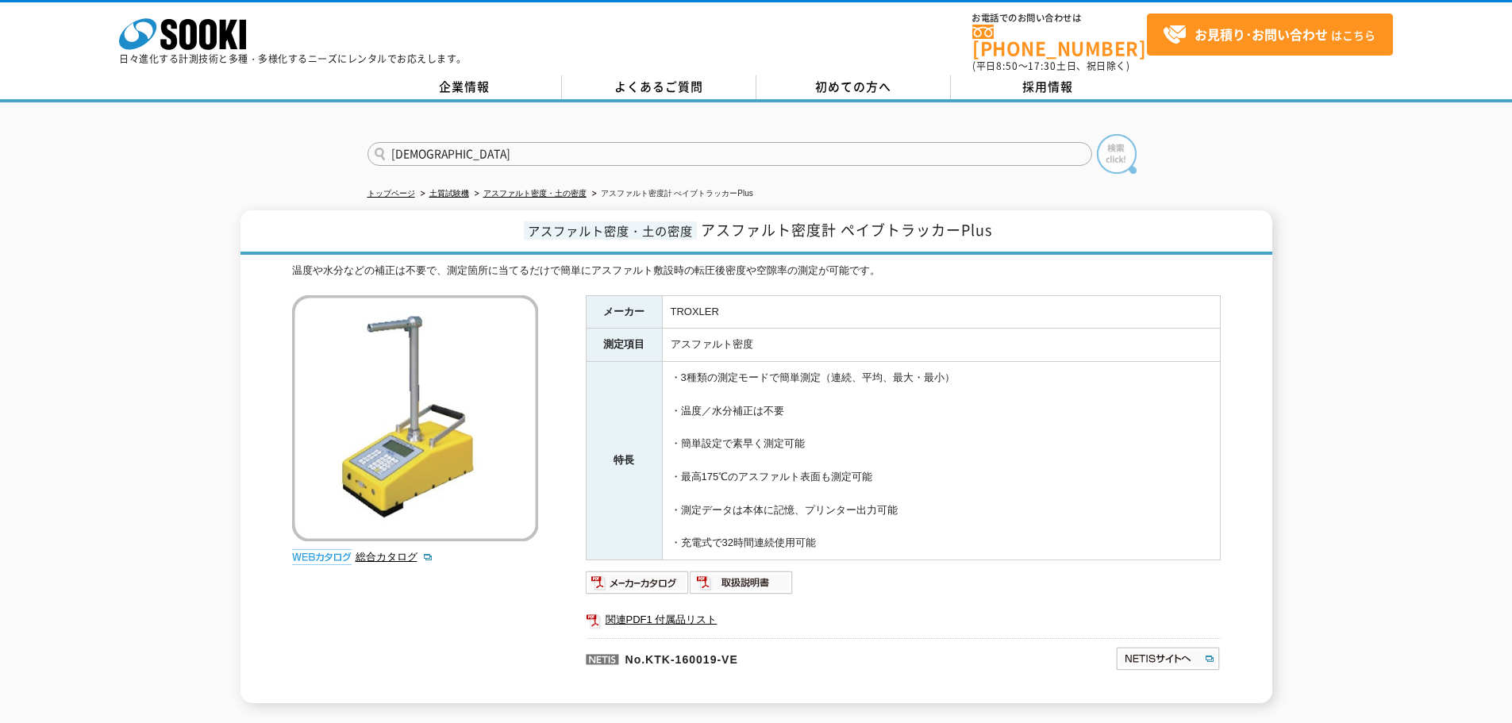
type input "[DEMOGRAPHIC_DATA]"
click at [1118, 153] on img at bounding box center [1117, 154] width 40 height 40
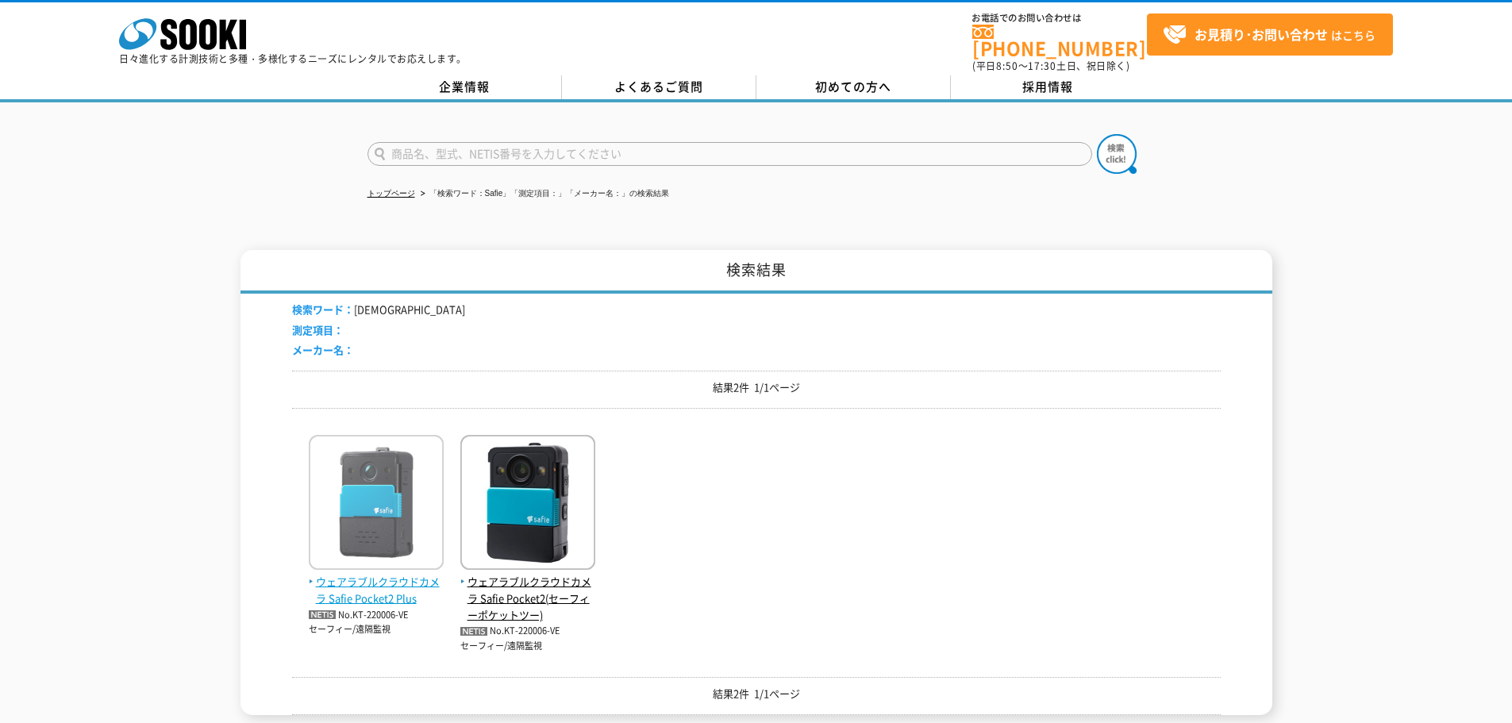
click at [370, 583] on span "ウェアラブルクラウドカメラ Safie Pocket2 Plus" at bounding box center [376, 590] width 135 height 33
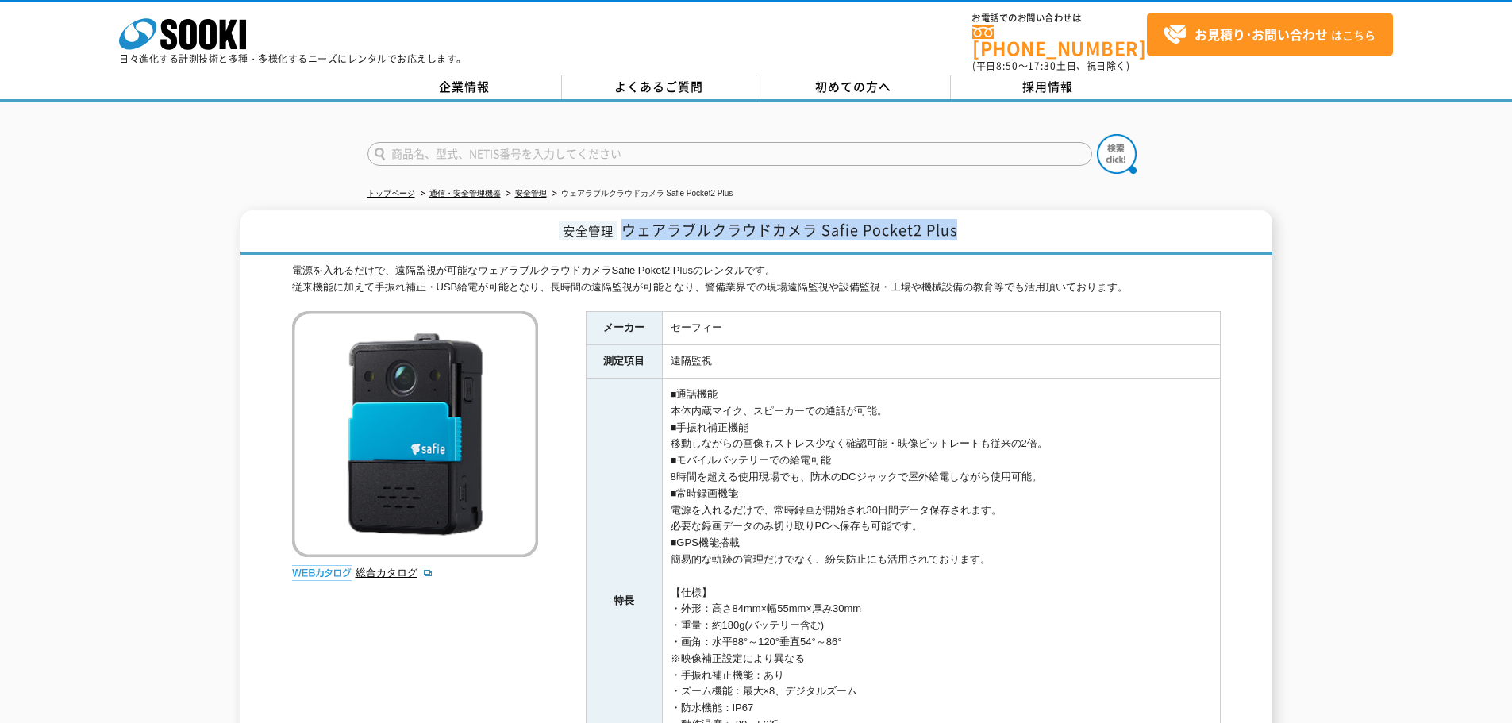
drag, startPoint x: 622, startPoint y: 219, endPoint x: 1126, endPoint y: 219, distance: 503.2
click at [1126, 219] on h1 "安全管理 ウェアラブルクラウドカメラ Safie Pocket2 Plus" at bounding box center [756, 232] width 1032 height 44
copy span "ウェアラブルクラウドカメラ Safie Pocket2 Plus"
click at [421, 142] on input "text" at bounding box center [729, 154] width 725 height 24
type input "商品名、型式、NETIS番号を入力してください"
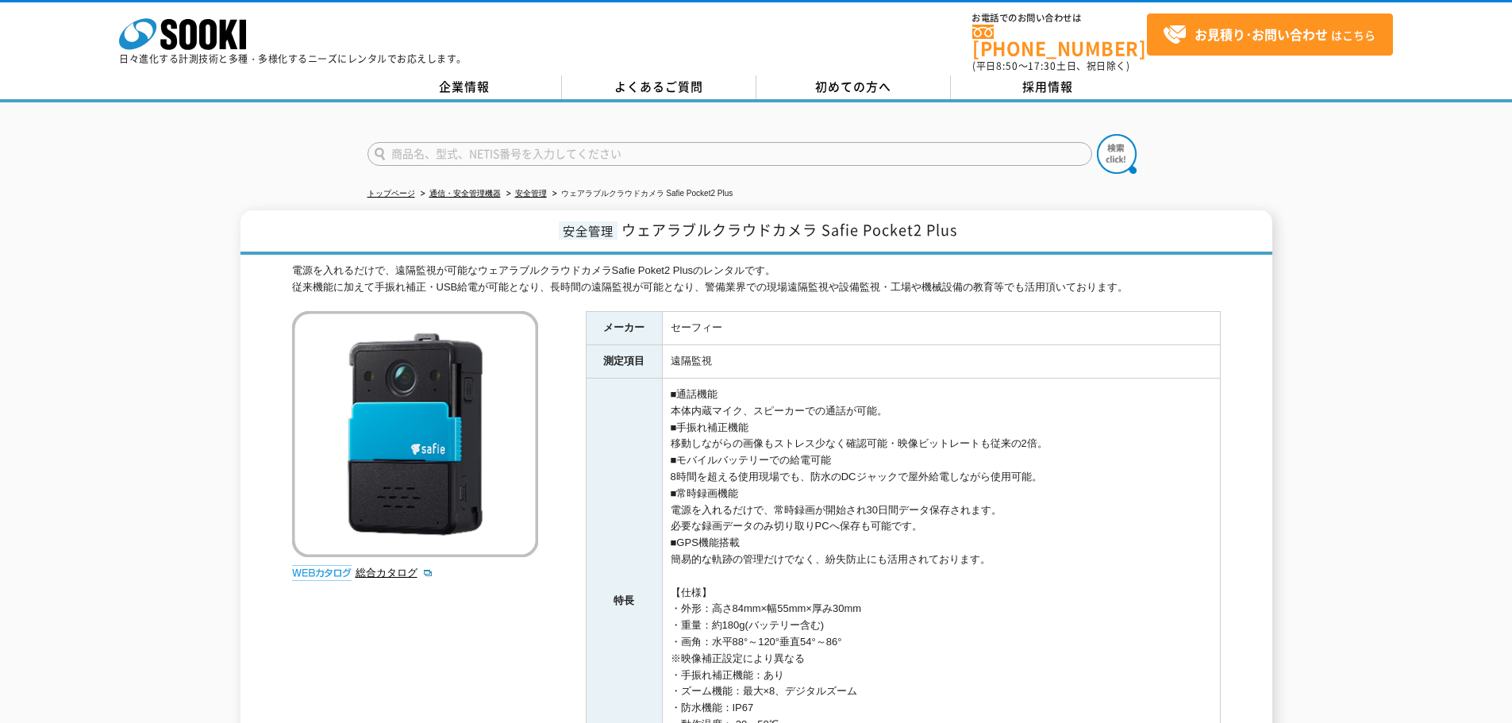
click at [529, 143] on input "text" at bounding box center [729, 154] width 725 height 24
type input "HALO"
click at [1130, 148] on img at bounding box center [1117, 154] width 40 height 40
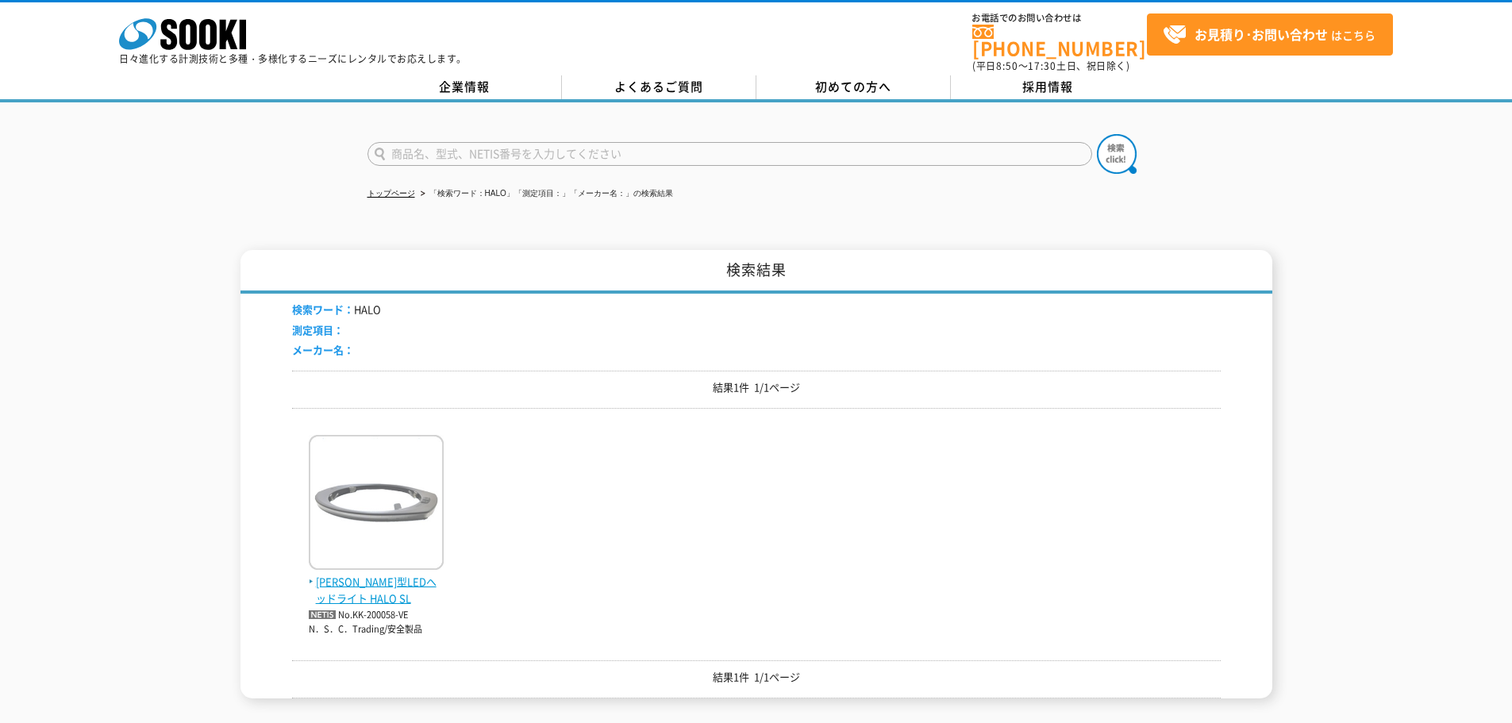
click at [409, 574] on span "[PERSON_NAME]型LEDヘッドライト HALO SL" at bounding box center [376, 590] width 135 height 33
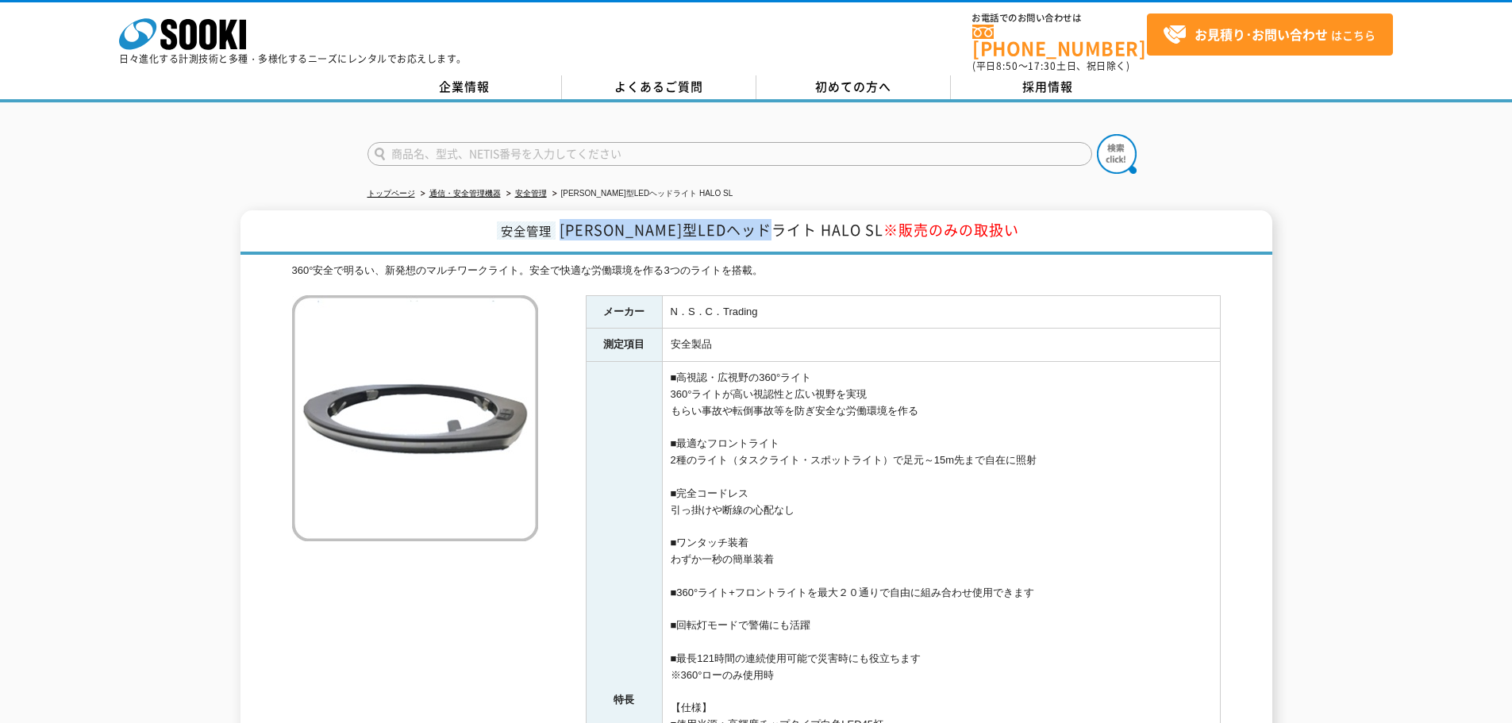
drag, startPoint x: 609, startPoint y: 221, endPoint x: 833, endPoint y: 221, distance: 223.8
click at [833, 221] on span "[PERSON_NAME]型LEDヘッドライト HALO SL ※販売のみの取扱い" at bounding box center [790, 229] width 460 height 21
copy span "[PERSON_NAME]型LEDヘッドライト HALO SL"
click at [545, 144] on input "text" at bounding box center [729, 154] width 725 height 24
type input "ぽーた"
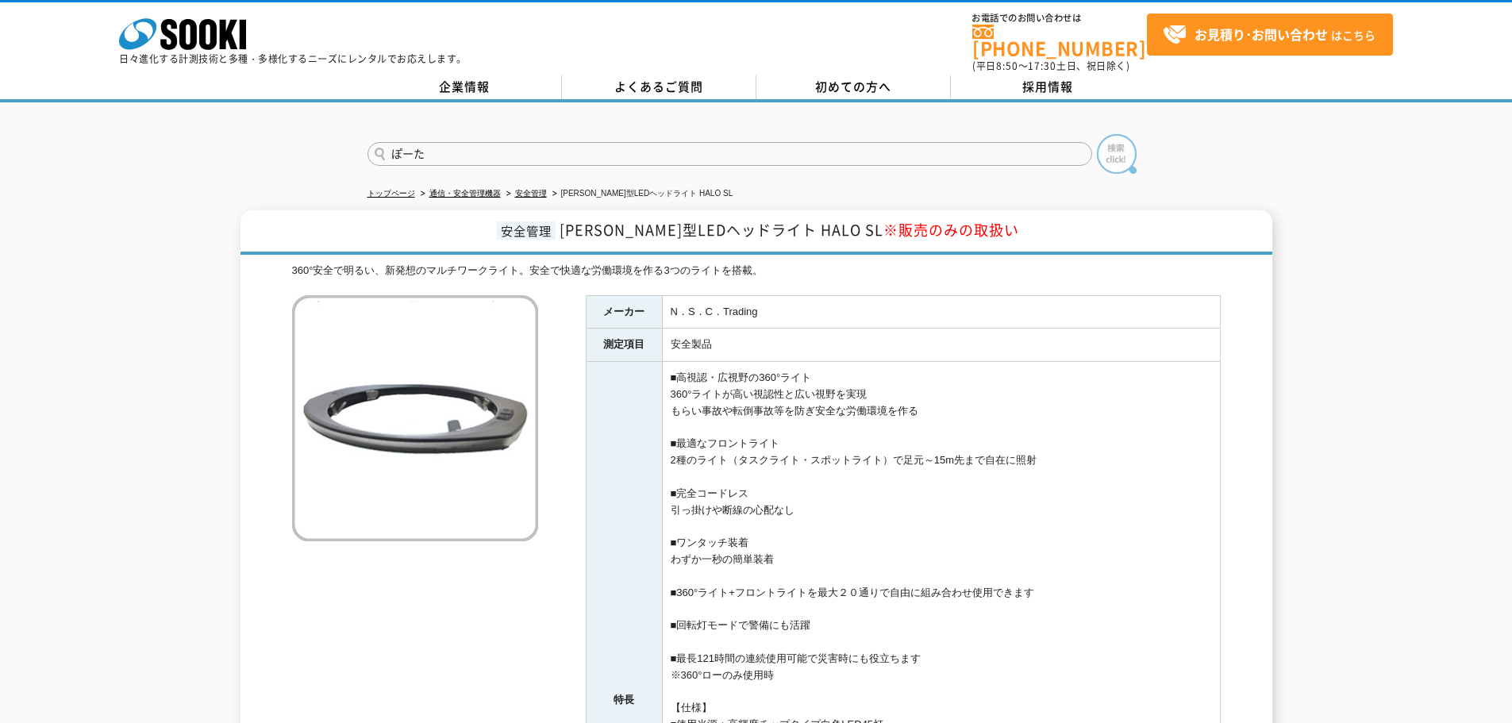
click at [1129, 149] on img at bounding box center [1117, 154] width 40 height 40
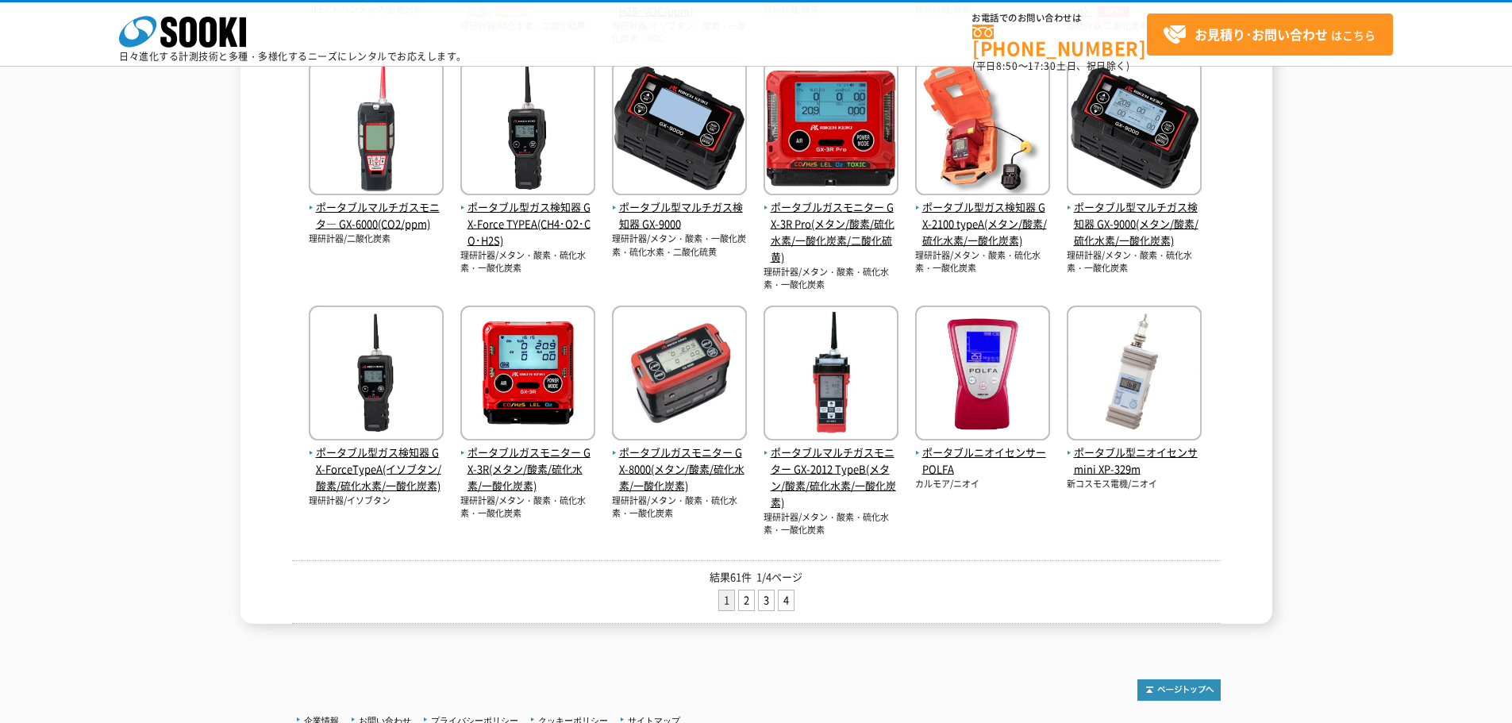
scroll to position [691, 0]
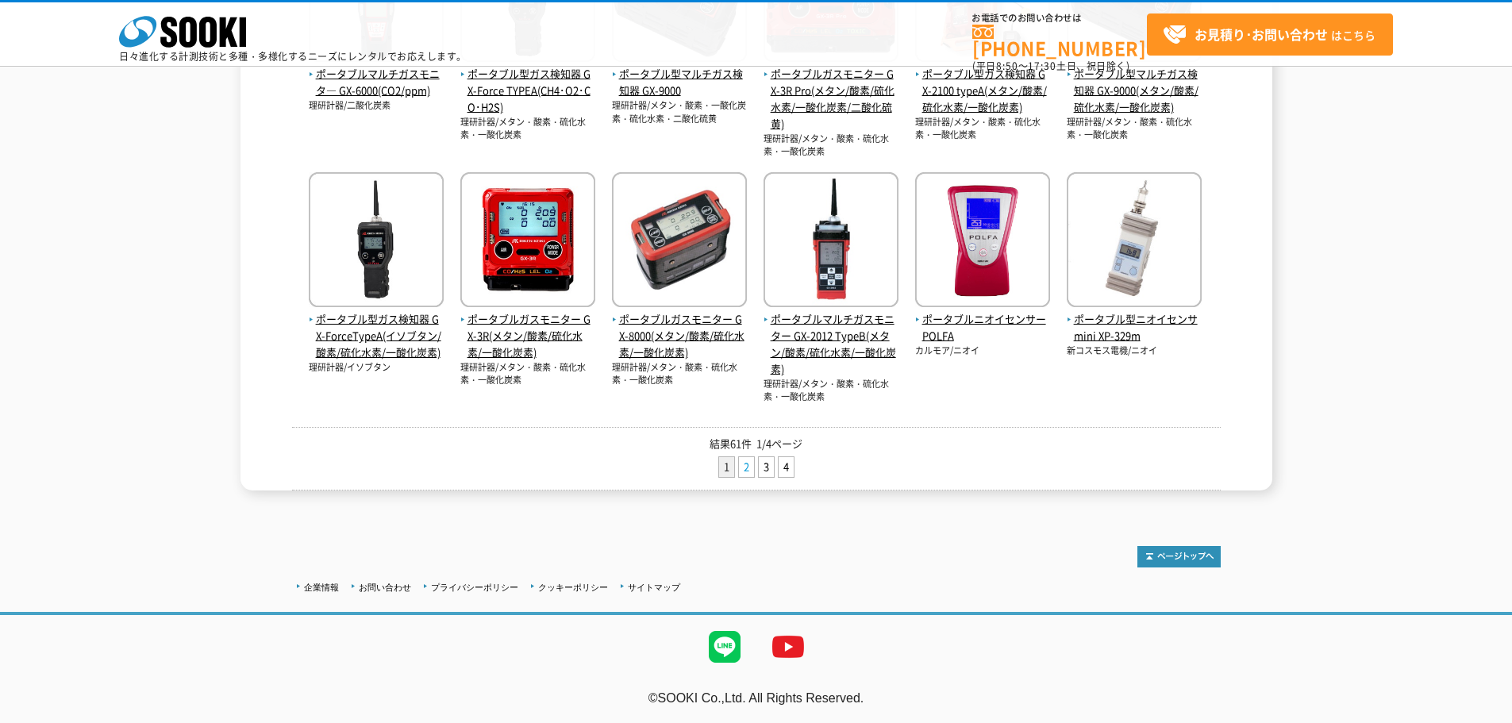
click at [745, 467] on link "2" at bounding box center [746, 467] width 15 height 20
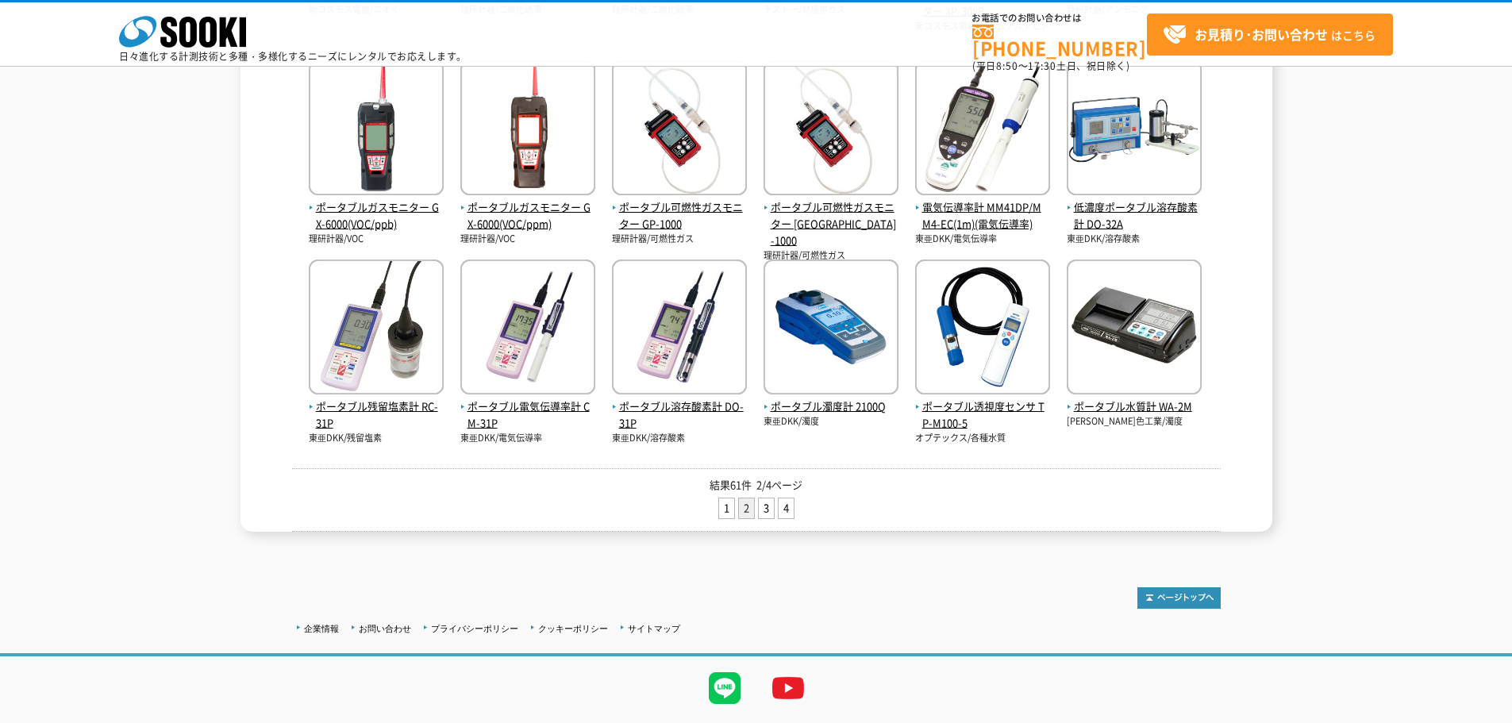
scroll to position [598, 0]
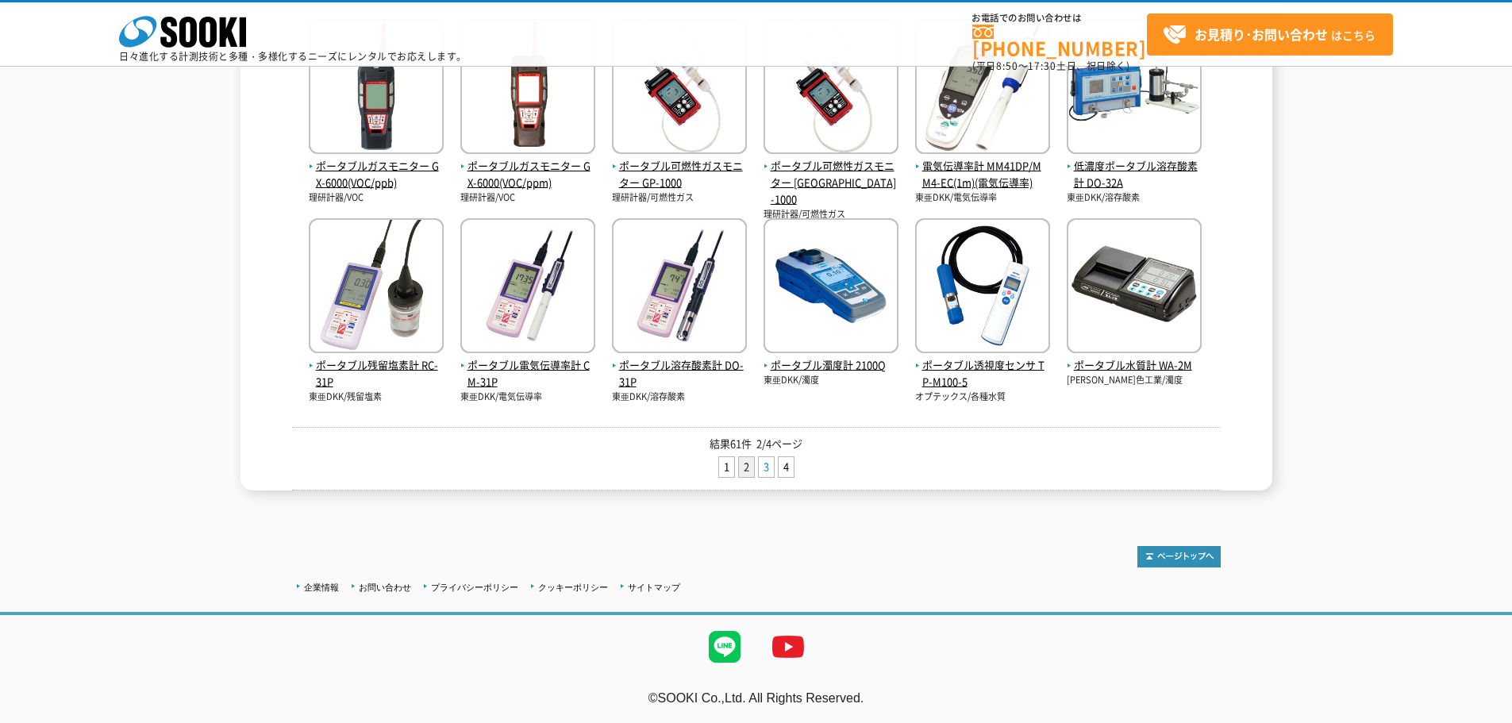
click at [767, 465] on link "3" at bounding box center [766, 467] width 15 height 20
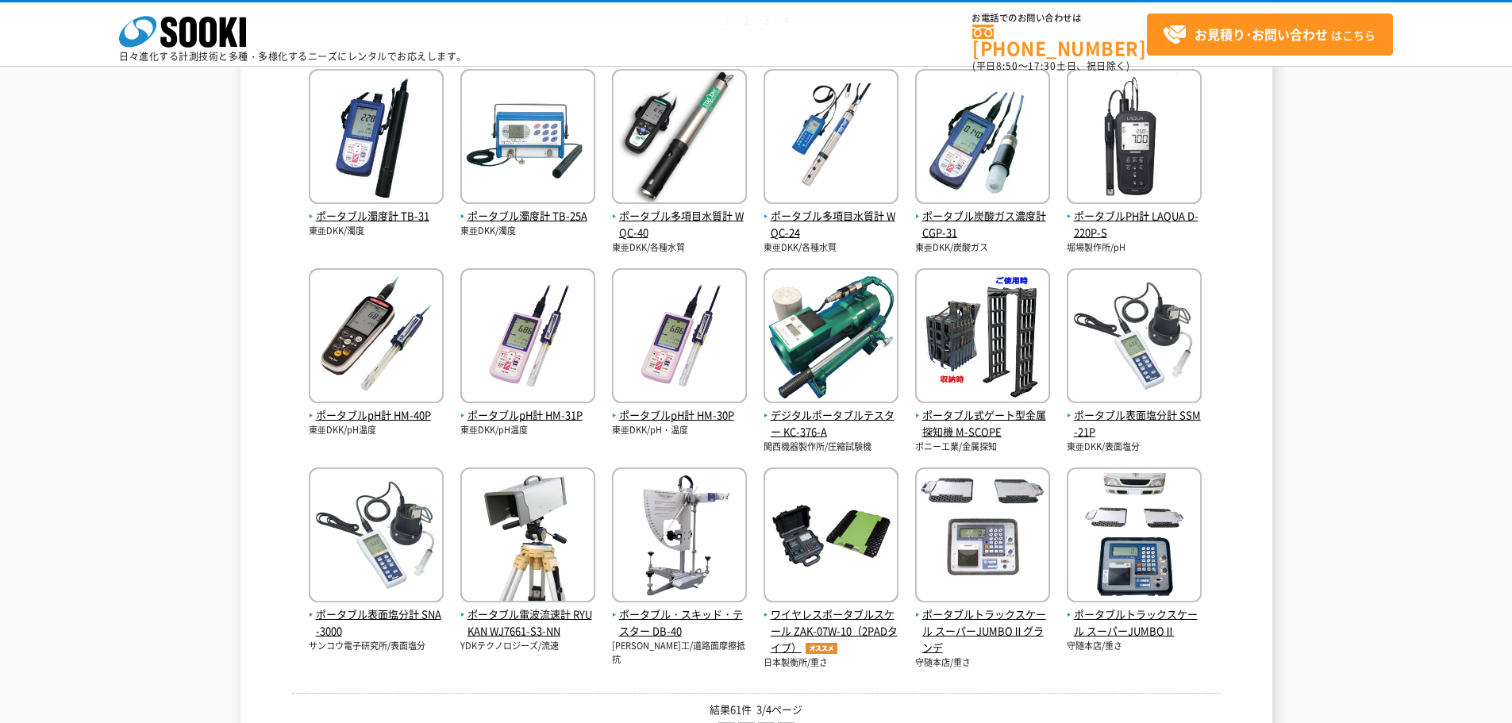
scroll to position [476, 0]
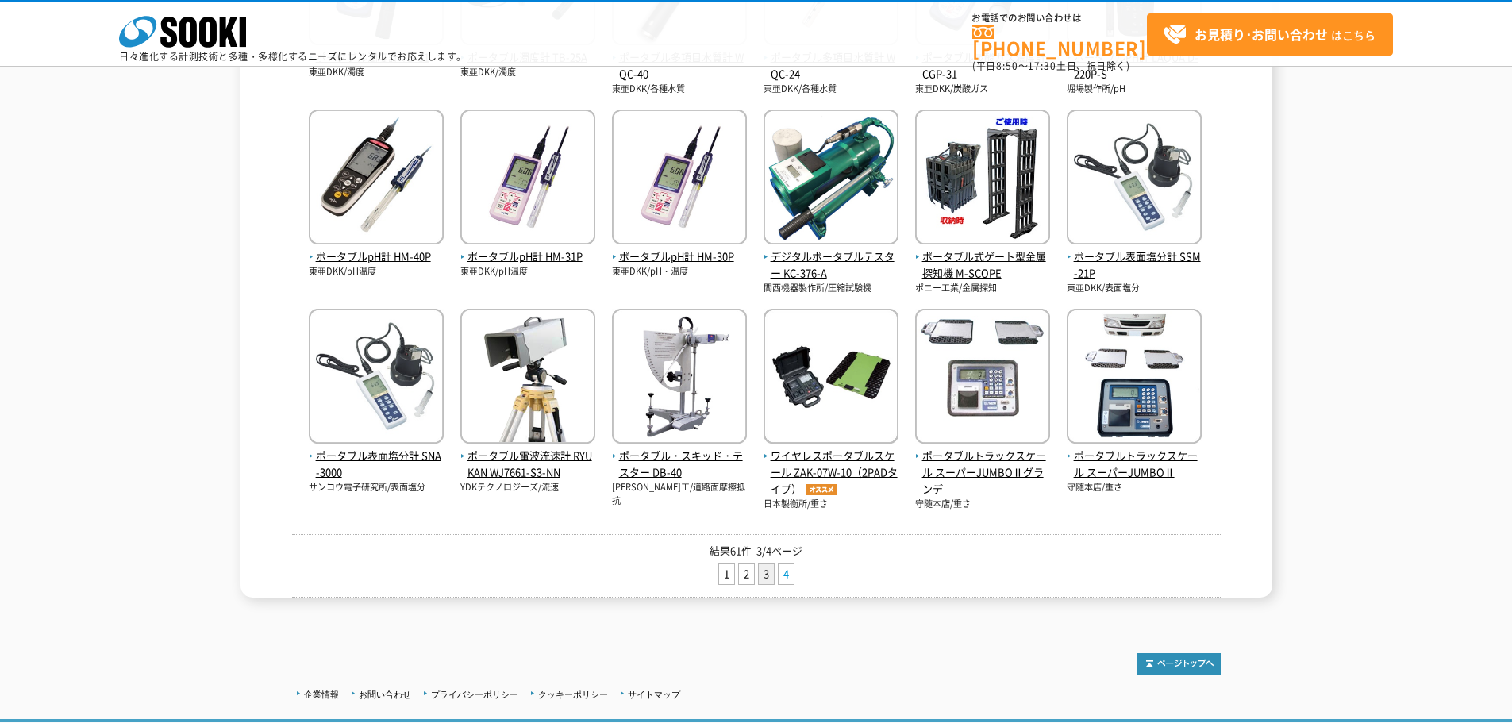
click at [790, 569] on link "4" at bounding box center [786, 574] width 15 height 20
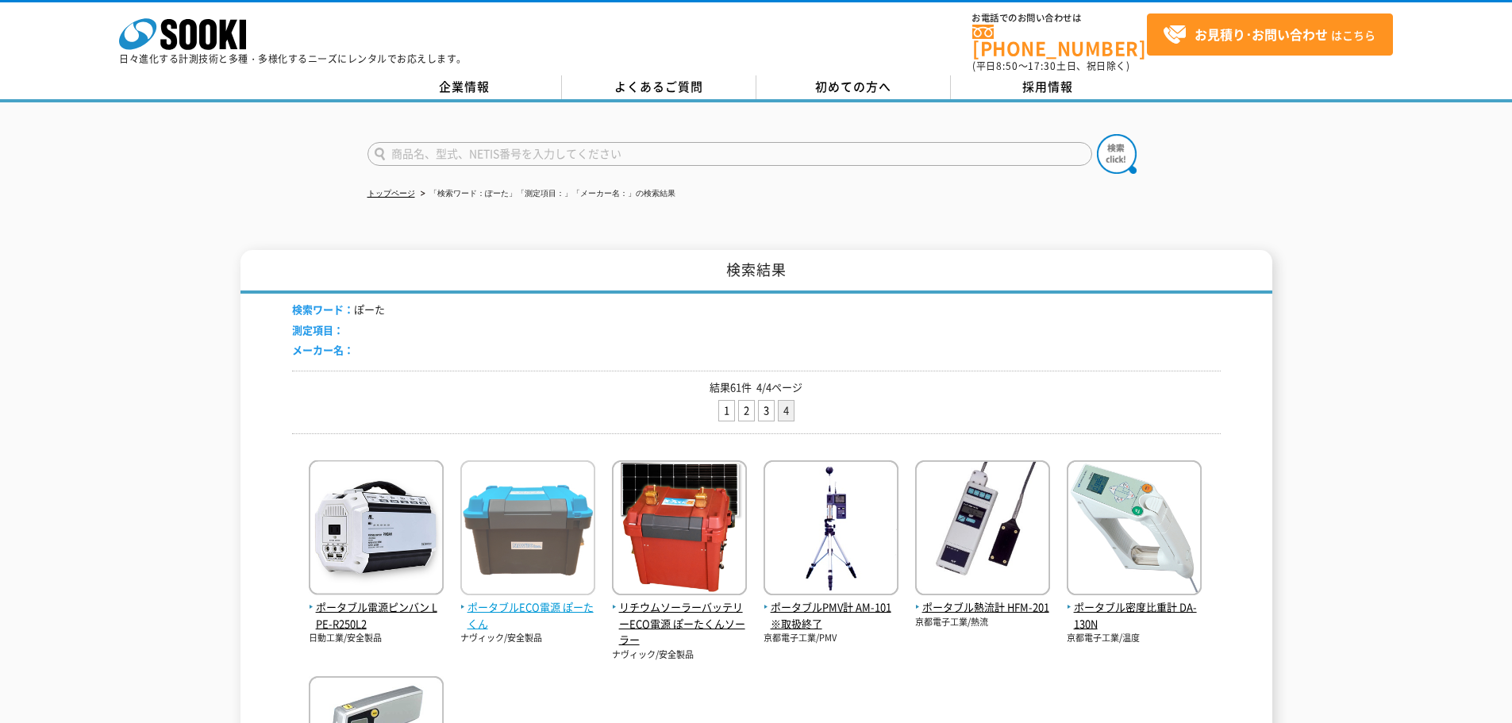
click at [556, 599] on span "ポータブルECO電源 ぽーたくん" at bounding box center [527, 615] width 135 height 33
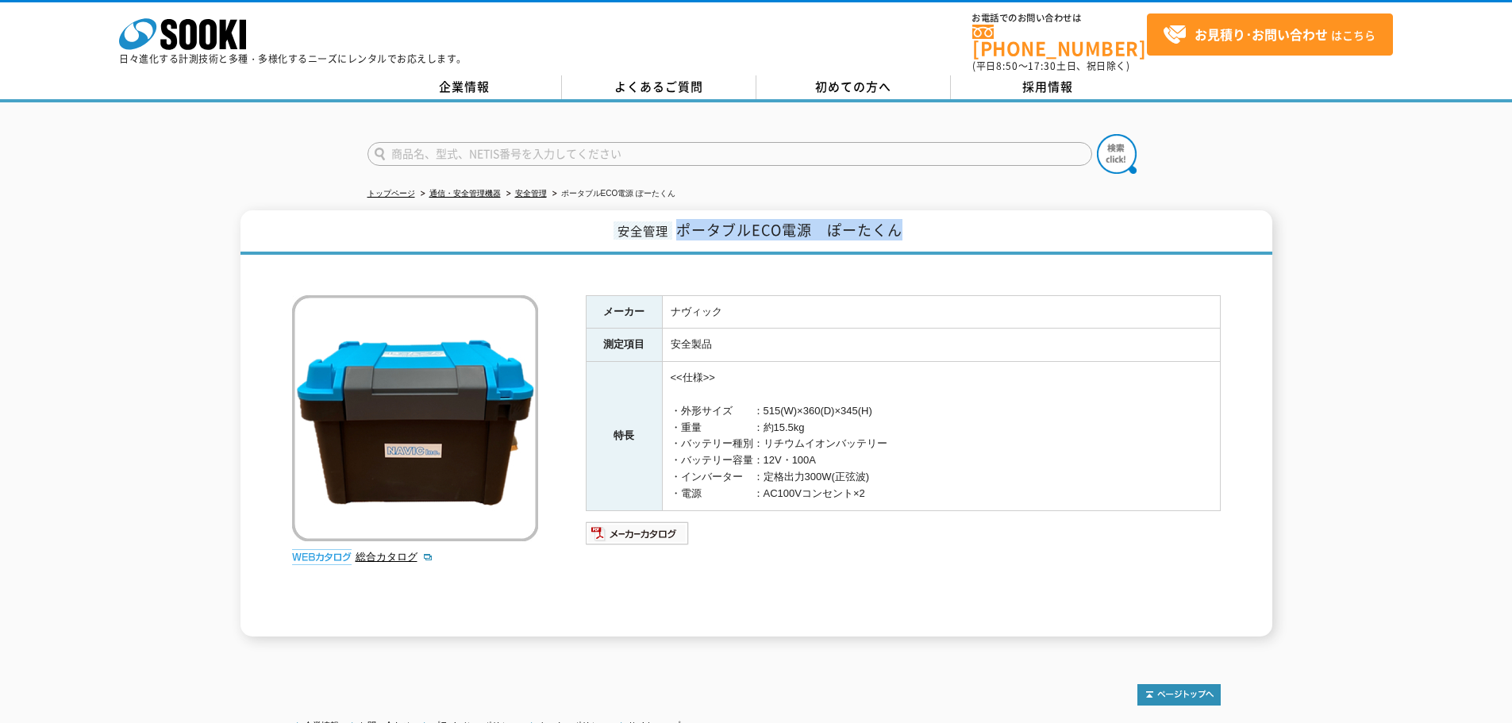
drag, startPoint x: 678, startPoint y: 225, endPoint x: 972, endPoint y: 230, distance: 294.5
click at [972, 230] on h1 "安全管理 ポータブルECO電源　ぽーたくん" at bounding box center [756, 232] width 1032 height 44
copy span "ポータブルECO電源　ぽーたくん"
click at [400, 149] on input "text" at bounding box center [729, 154] width 725 height 24
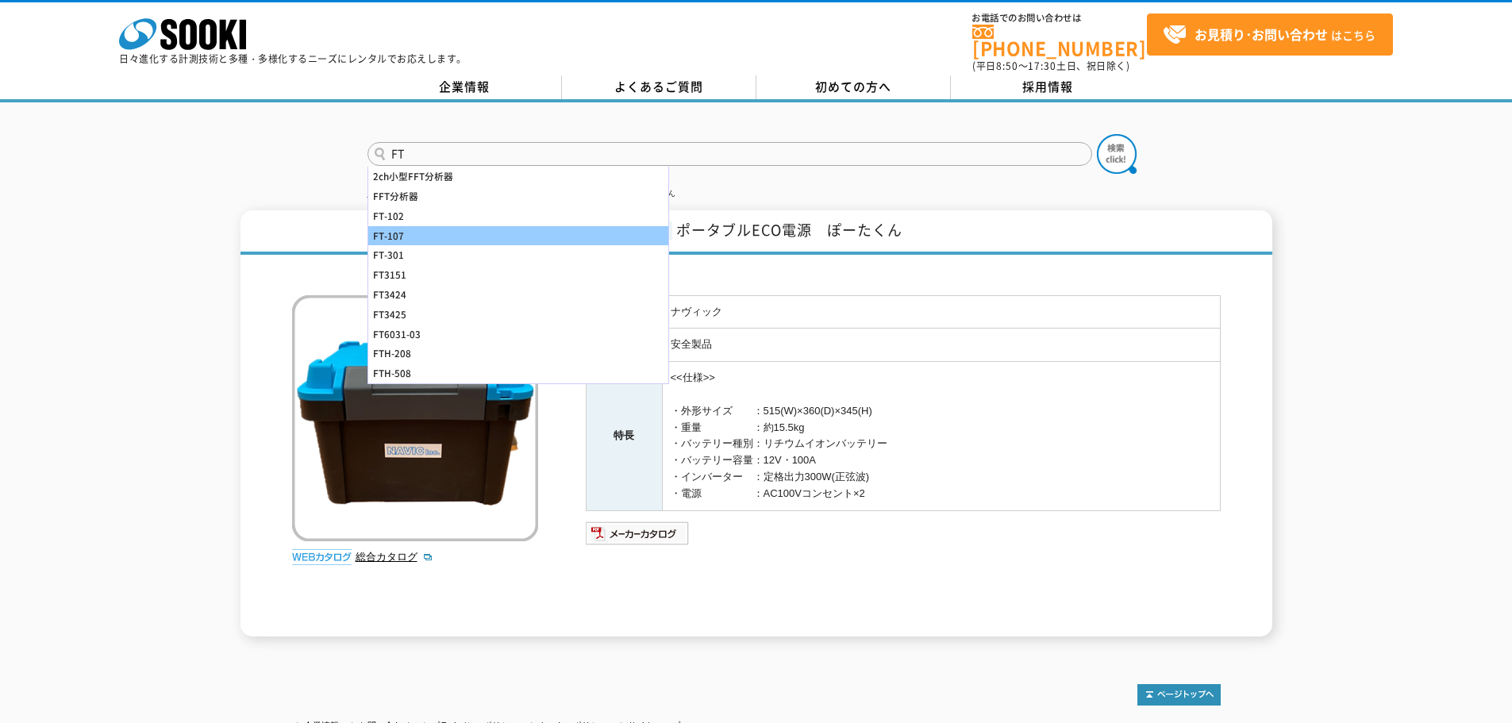
click at [410, 226] on div "FT-107" at bounding box center [518, 236] width 300 height 20
type input "FT-107"
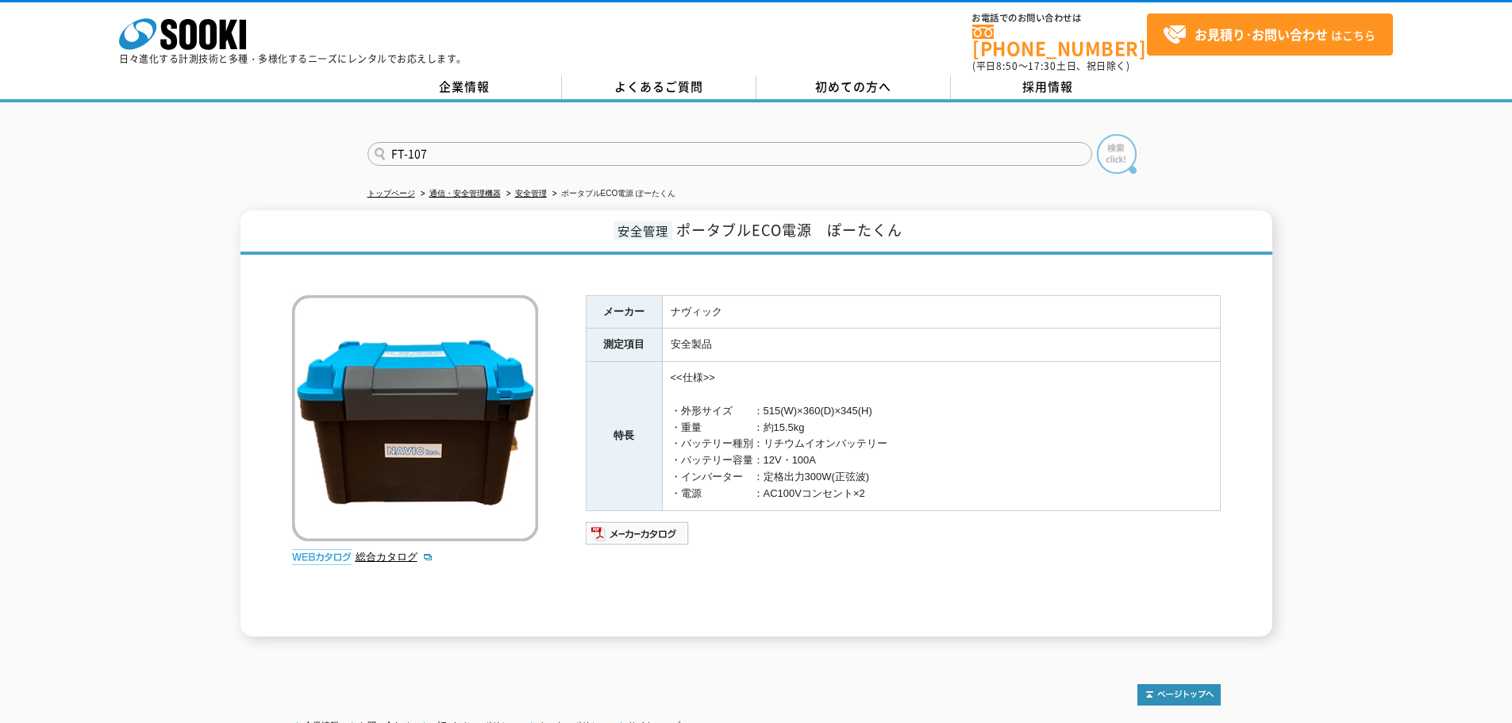
click at [1114, 142] on img at bounding box center [1117, 154] width 40 height 40
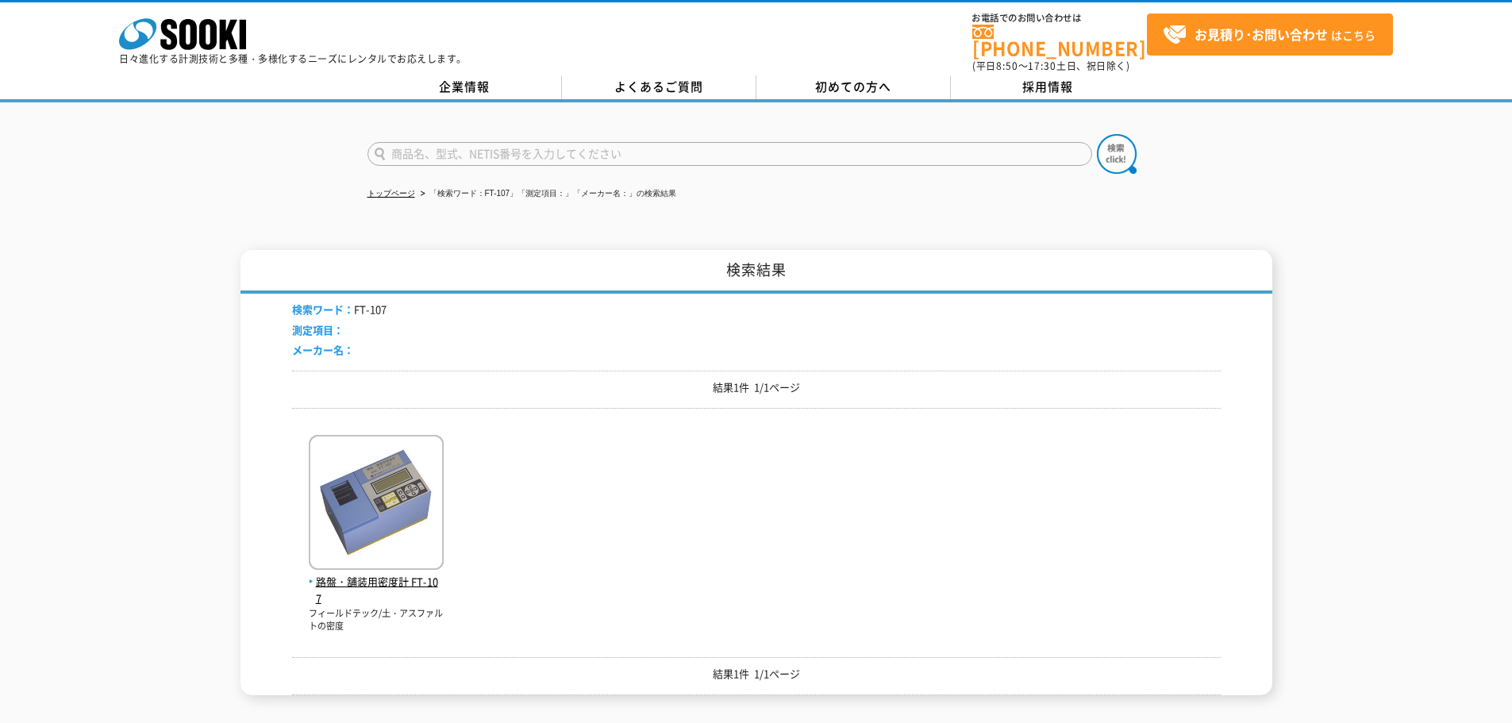
click at [421, 579] on span "路盤・舗装用密度計 FT-107" at bounding box center [376, 590] width 135 height 33
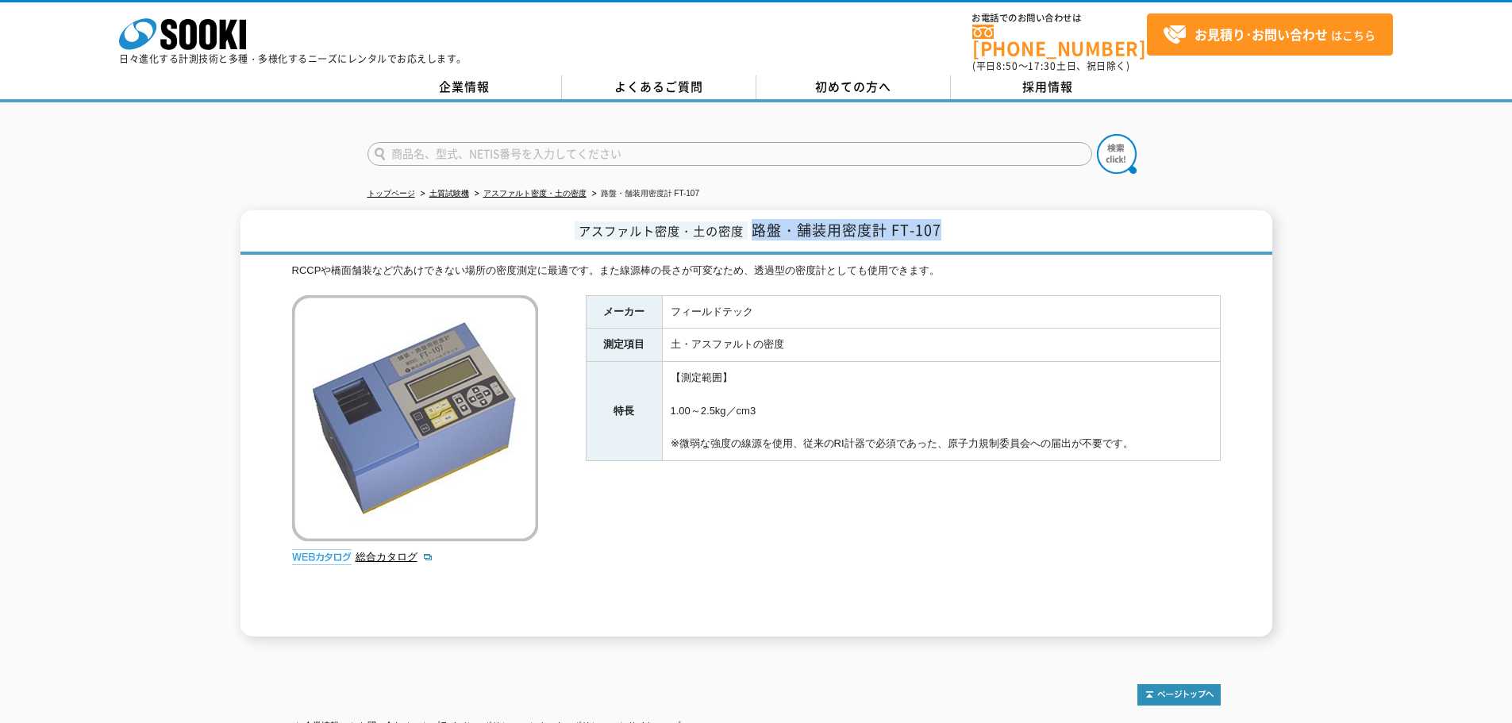
drag, startPoint x: 760, startPoint y: 213, endPoint x: 1014, endPoint y: 209, distance: 254.0
click at [1014, 210] on h1 "アスファルト密度・土の密度 路盤・舗装用密度計 FT-107" at bounding box center [756, 232] width 1032 height 44
copy span "路盤・舗装用密度計 FT-107"
click at [498, 146] on input "text" at bounding box center [729, 154] width 725 height 24
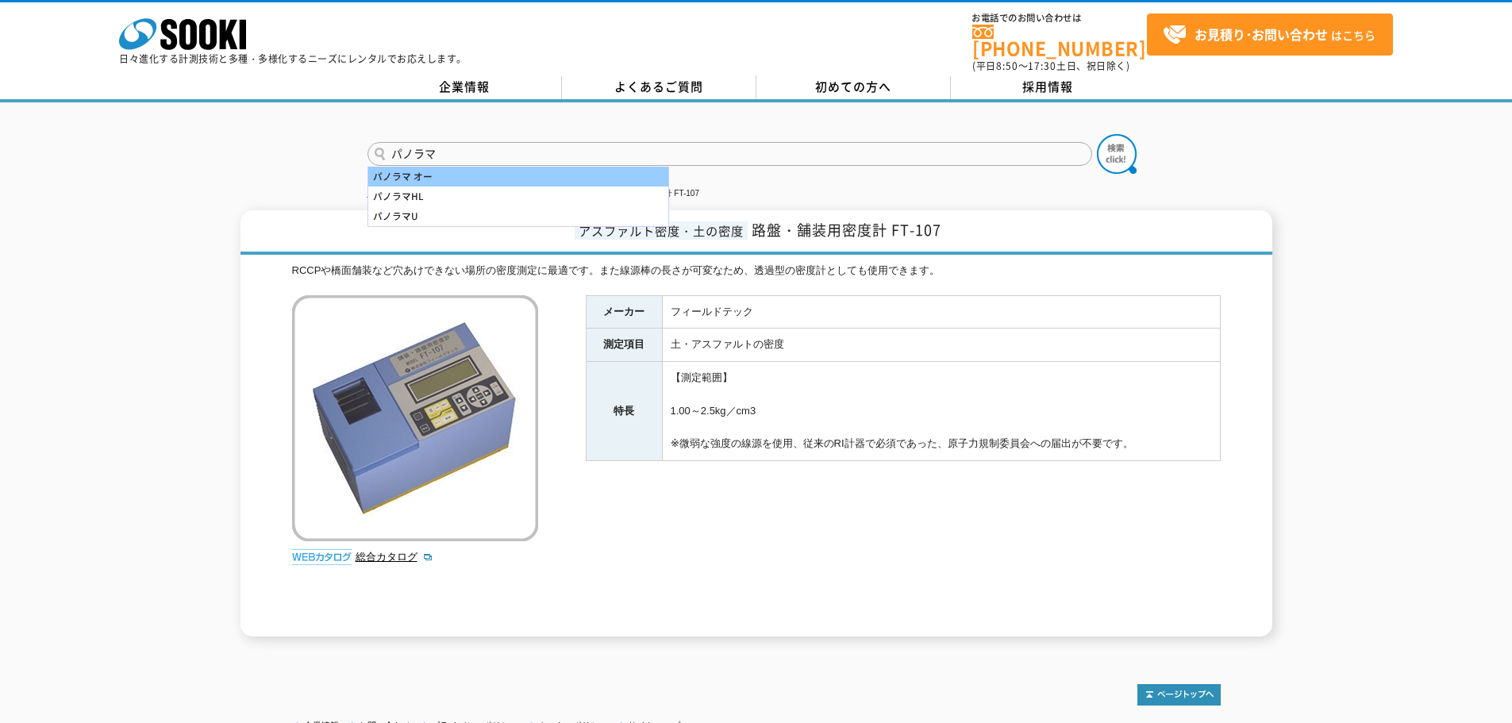
click at [494, 173] on div "パノラマ オー" at bounding box center [518, 177] width 300 height 20
type input "パノラマ オー"
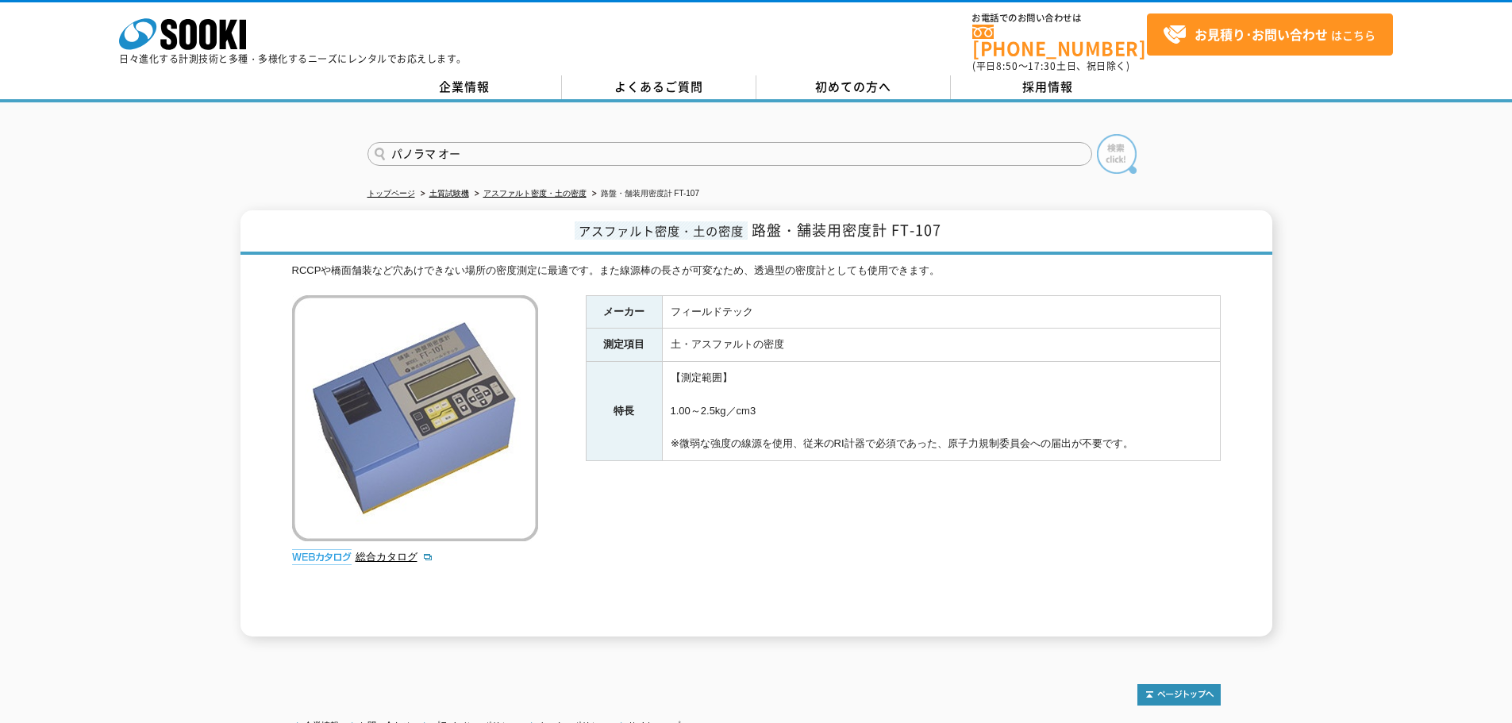
click at [1106, 144] on img at bounding box center [1117, 154] width 40 height 40
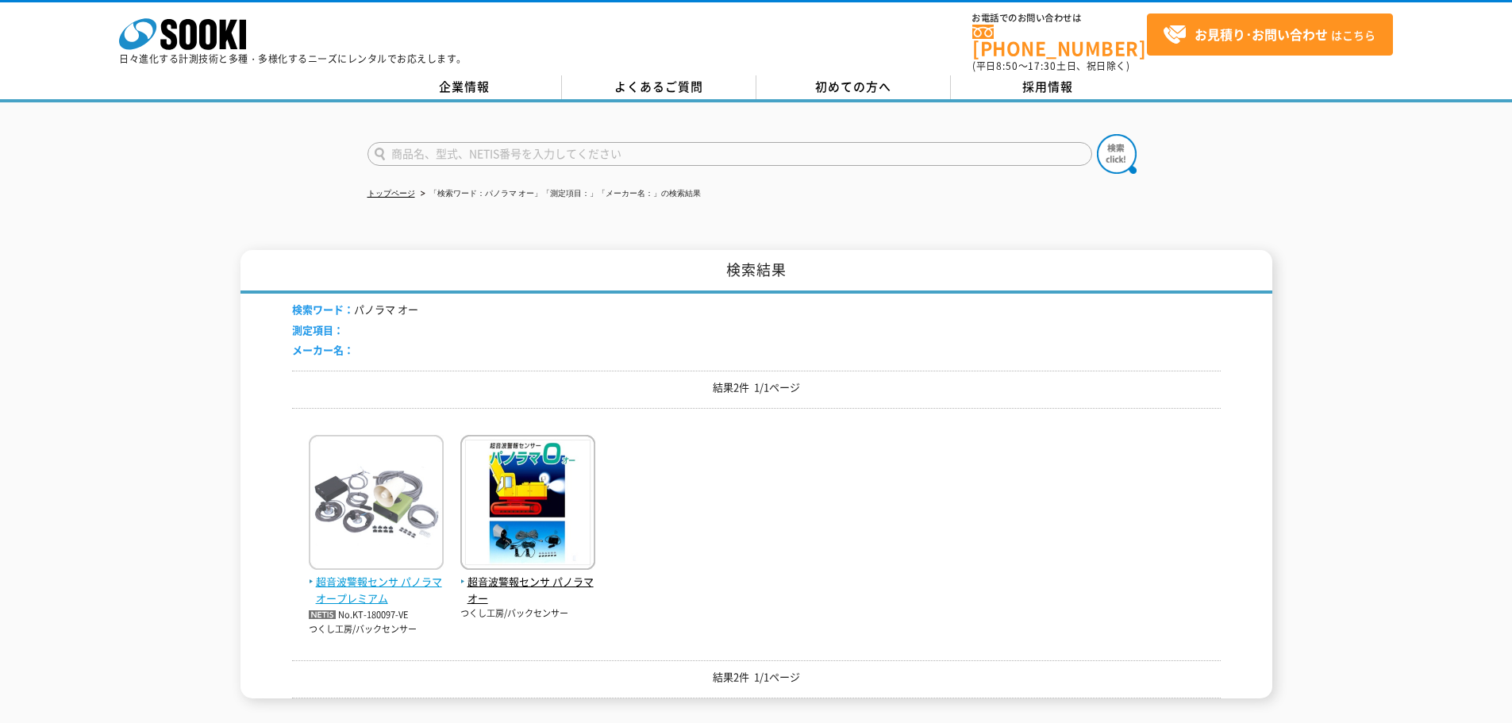
click at [383, 588] on span "超音波警報センサ パノラマオープレミアム" at bounding box center [376, 590] width 135 height 33
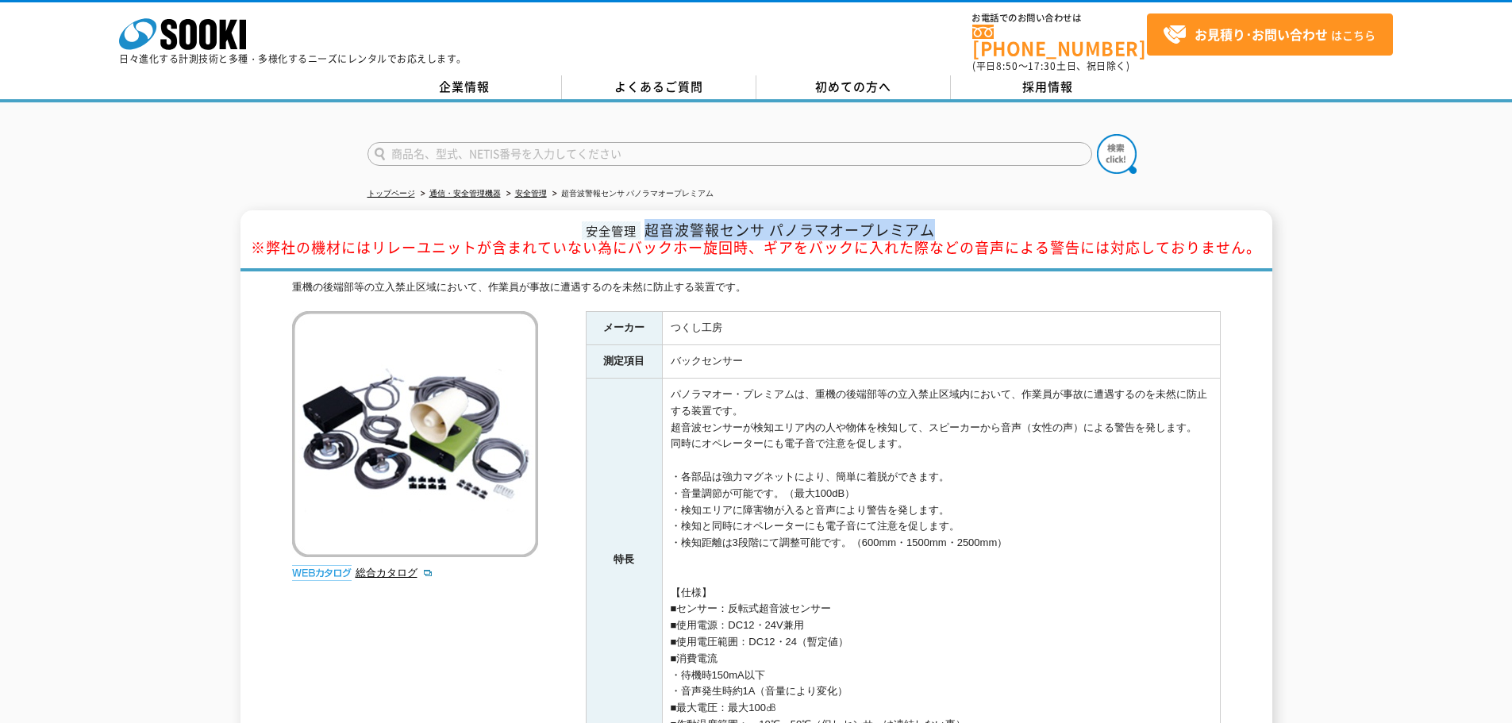
drag, startPoint x: 647, startPoint y: 217, endPoint x: 987, endPoint y: 218, distance: 340.5
click at [987, 218] on h1 "安全管理 超音波警報センサ パノラマオープレミアム ※弊社の機材にはリレーユニットが含まれていない為にバックホー旋回時、ギアをバックに入れた際などの音声による…" at bounding box center [756, 240] width 1032 height 61
copy span "超音波警報センサ パノラマオープレミアム"
click at [226, 37] on polygon at bounding box center [229, 34] width 18 height 29
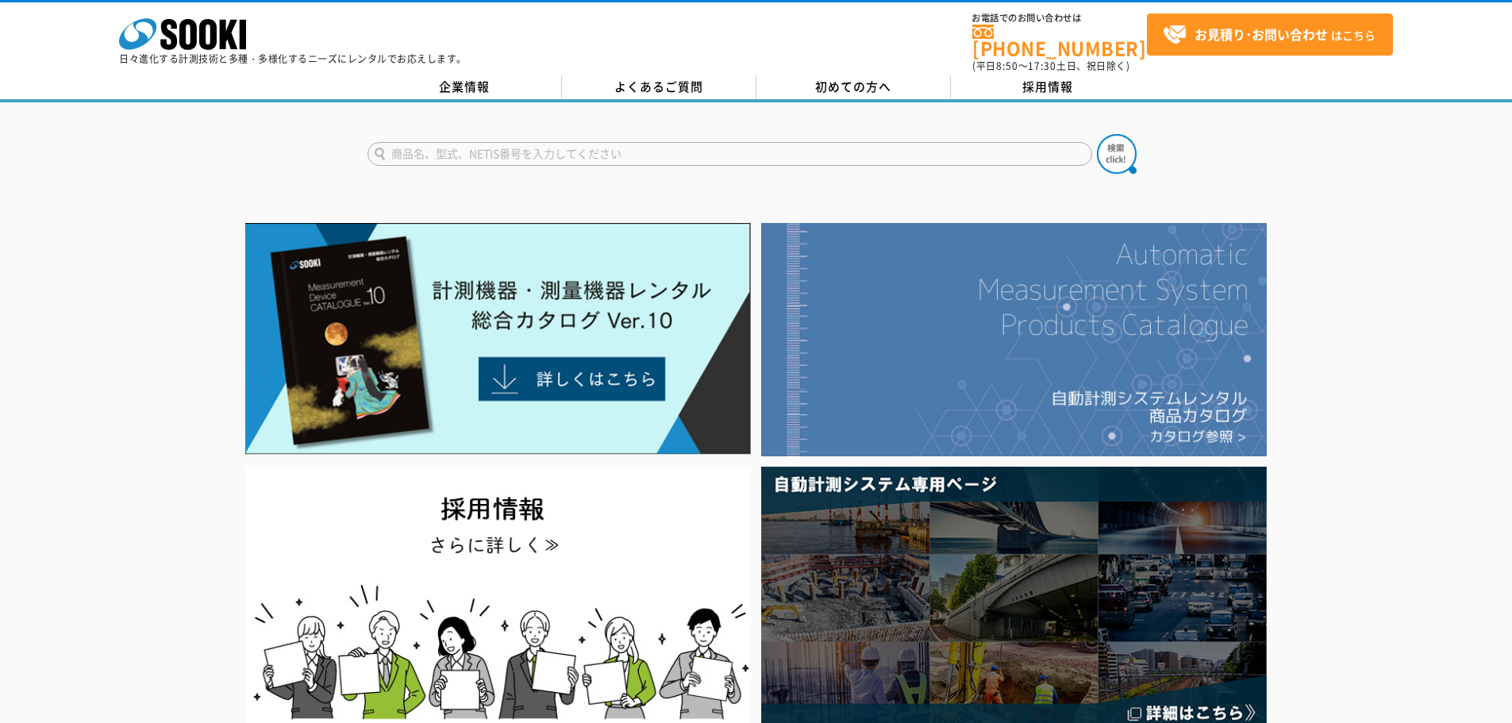
scroll to position [159, 0]
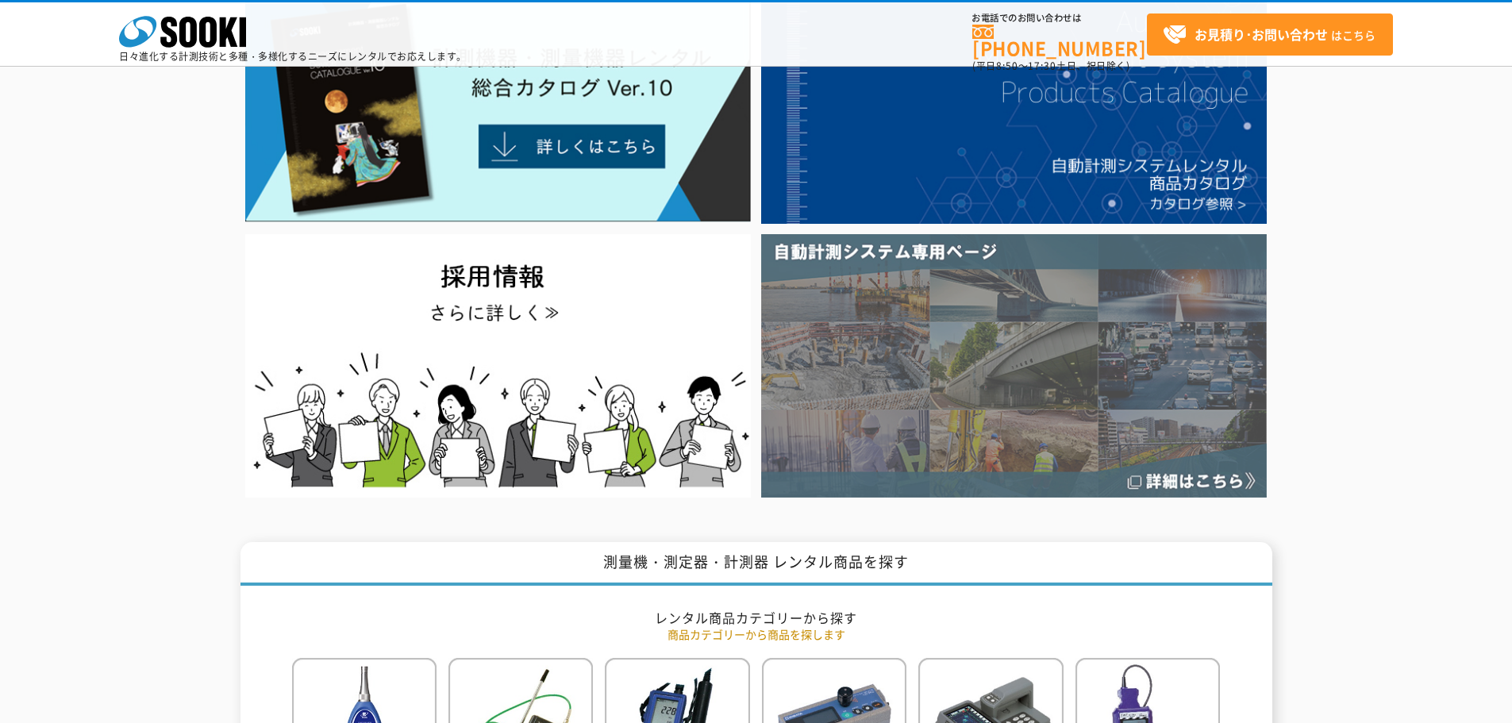
click at [984, 411] on img at bounding box center [1014, 365] width 506 height 263
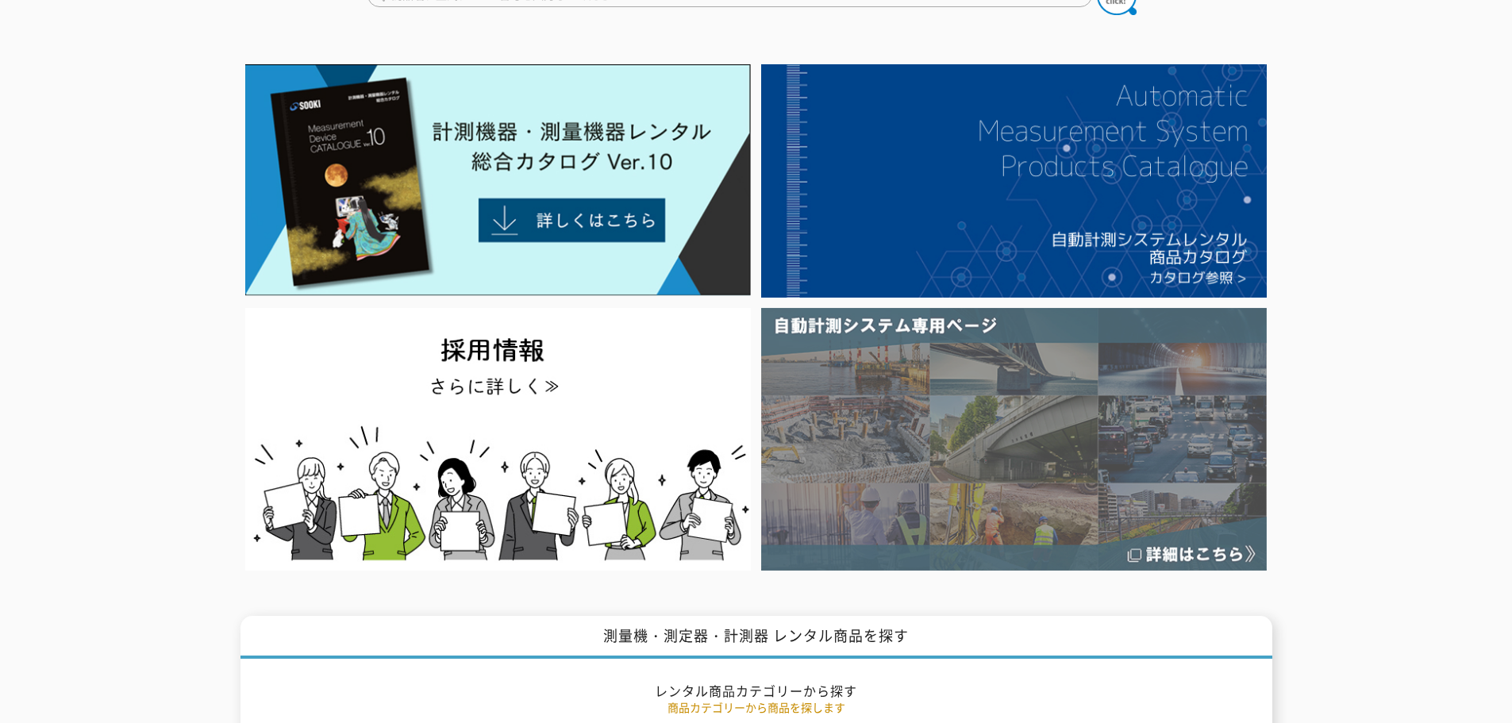
scroll to position [0, 0]
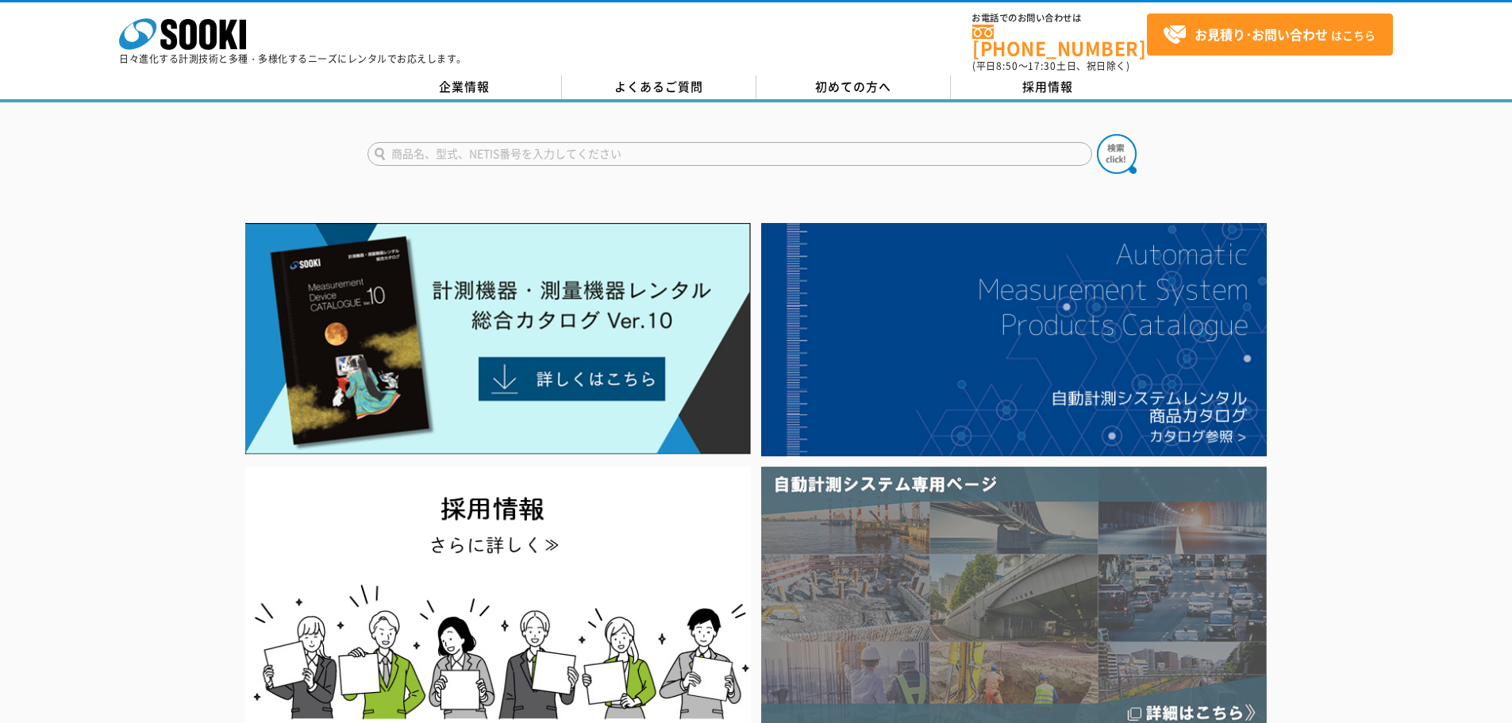
click at [968, 530] on img at bounding box center [1014, 598] width 506 height 263
